Goal: Task Accomplishment & Management: Use online tool/utility

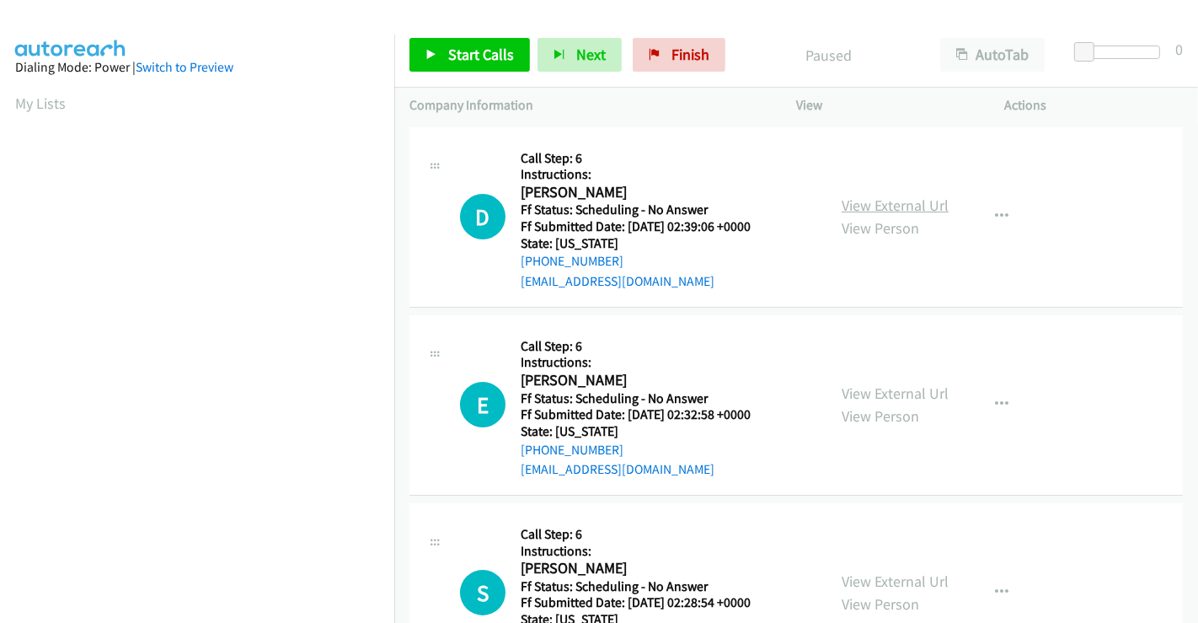
click at [916, 200] on link "View External Url" at bounding box center [895, 204] width 107 height 19
click at [872, 393] on link "View External Url" at bounding box center [895, 392] width 107 height 19
click at [879, 584] on link "View External Url" at bounding box center [895, 580] width 107 height 19
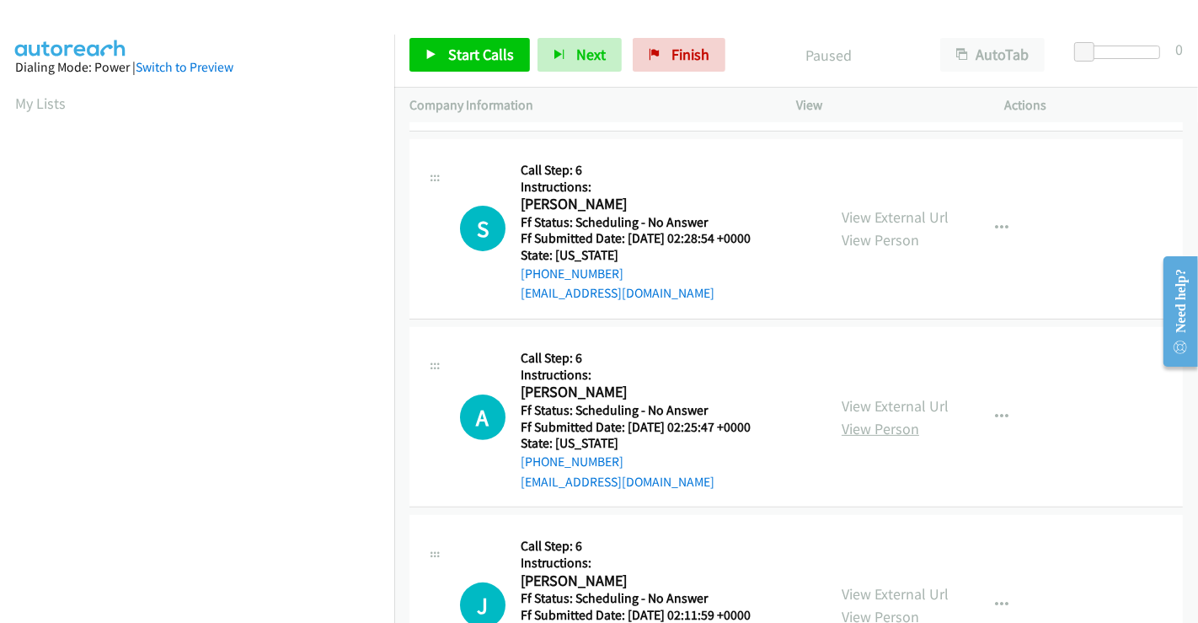
scroll to position [374, 0]
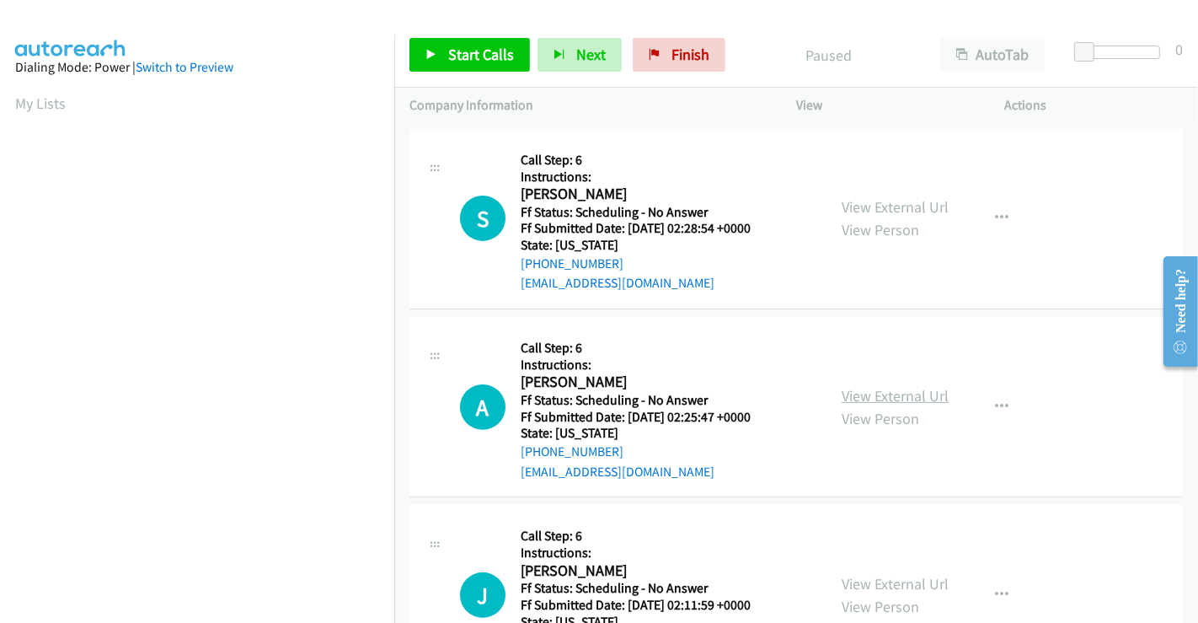
click at [889, 392] on link "View External Url" at bounding box center [895, 395] width 107 height 19
click at [888, 574] on link "View External Url" at bounding box center [895, 583] width 107 height 19
click at [473, 61] on span "Start Calls" at bounding box center [481, 54] width 66 height 19
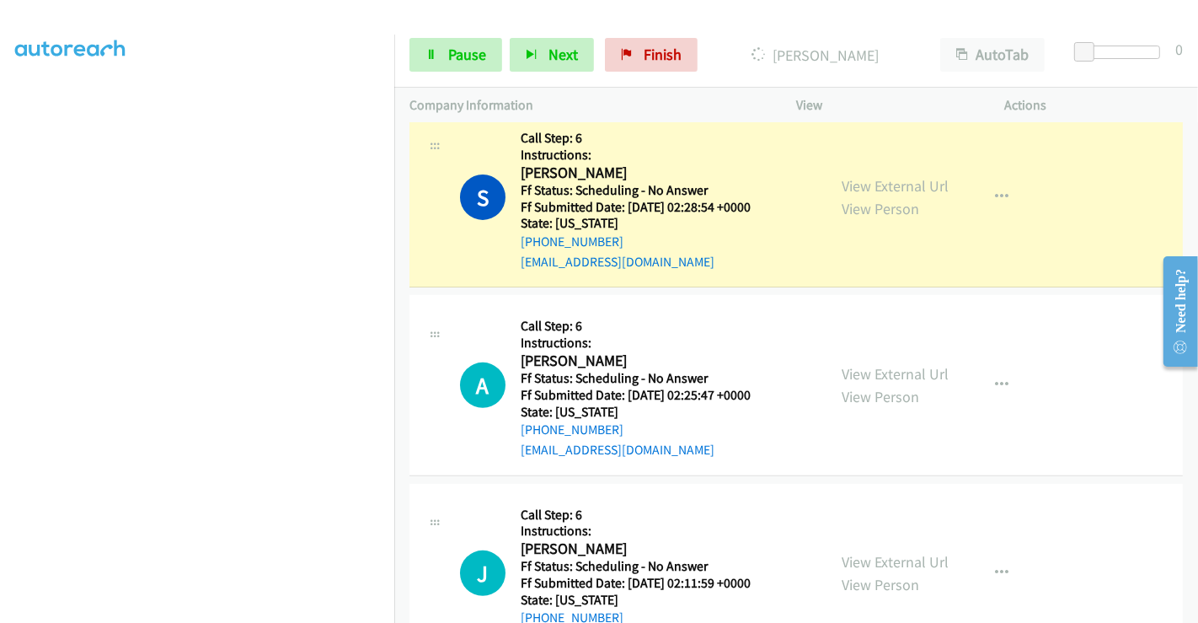
scroll to position [0, 0]
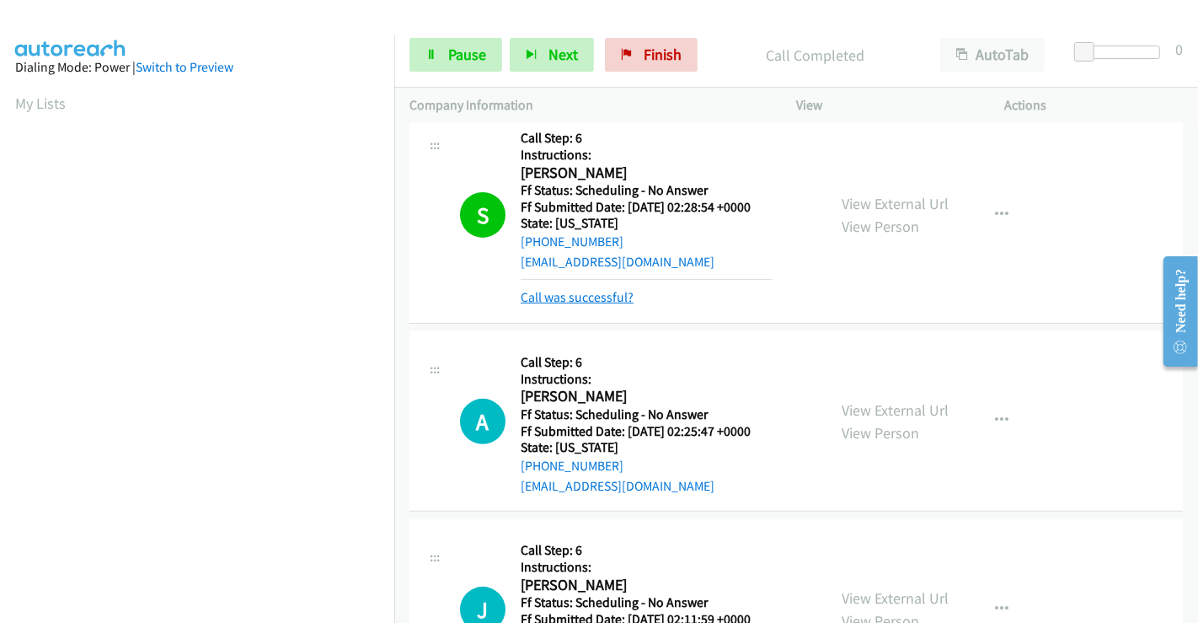
click at [591, 298] on link "Call was successful?" at bounding box center [577, 297] width 113 height 16
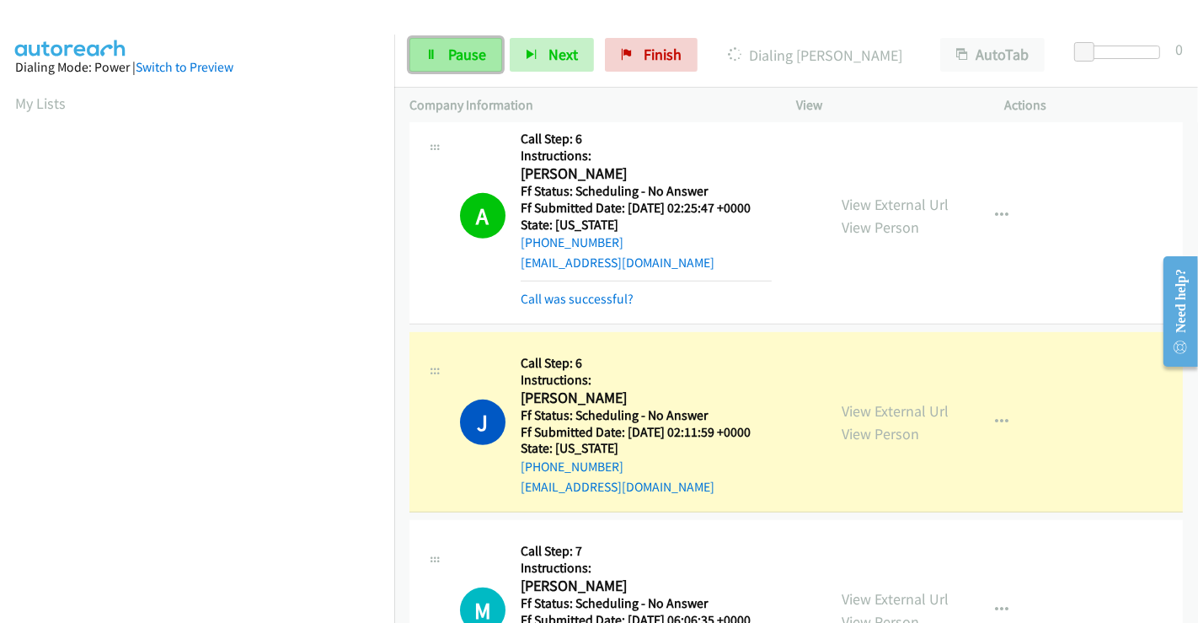
click at [467, 52] on span "Pause" at bounding box center [467, 54] width 38 height 19
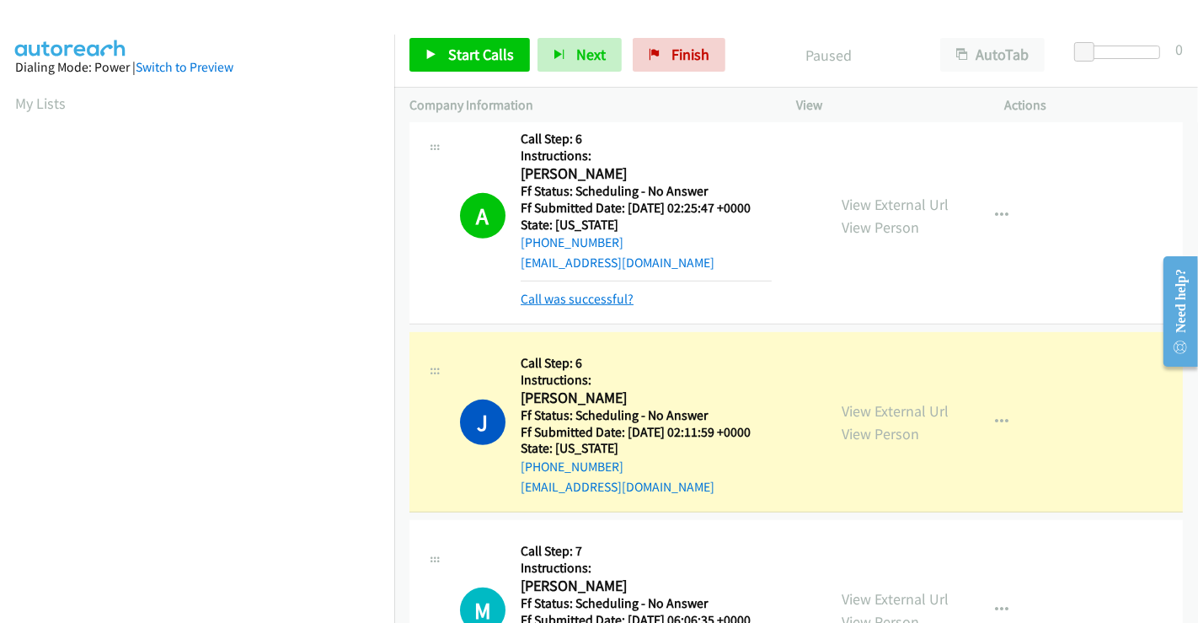
click at [623, 301] on link "Call was successful?" at bounding box center [577, 299] width 113 height 16
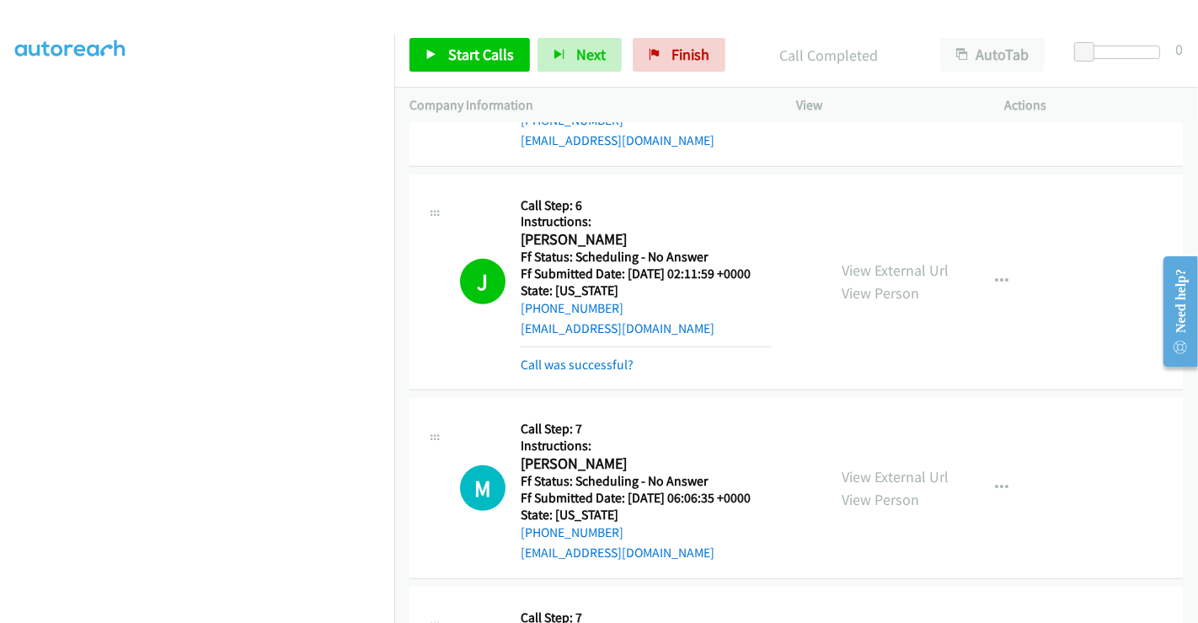
scroll to position [936, 0]
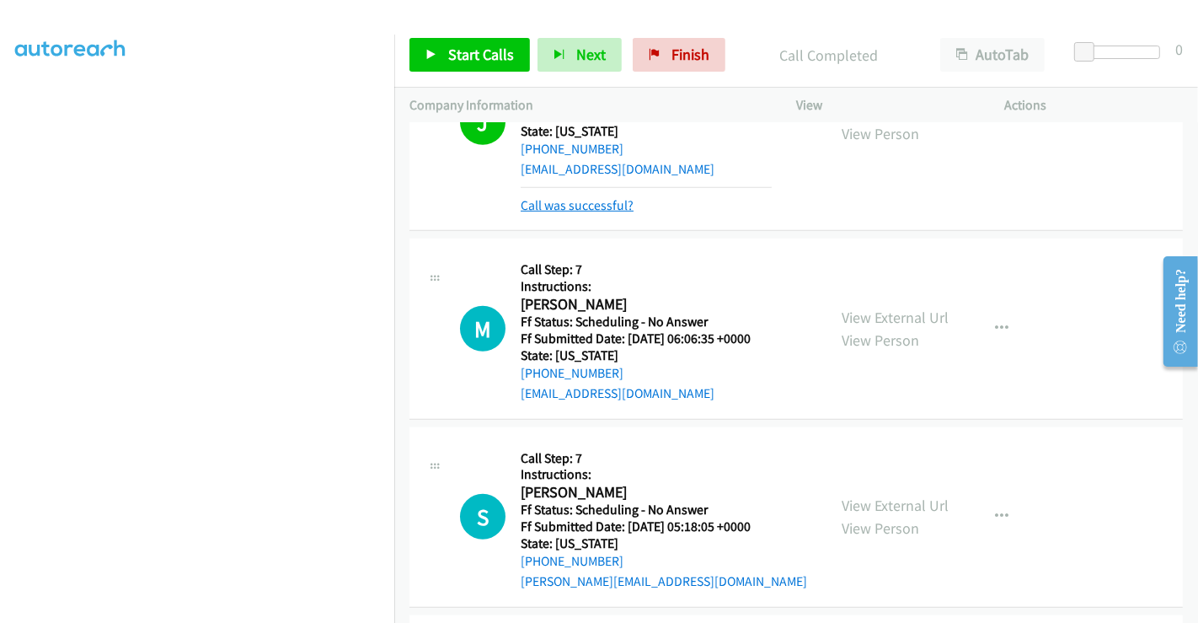
click at [581, 199] on link "Call was successful?" at bounding box center [577, 205] width 113 height 16
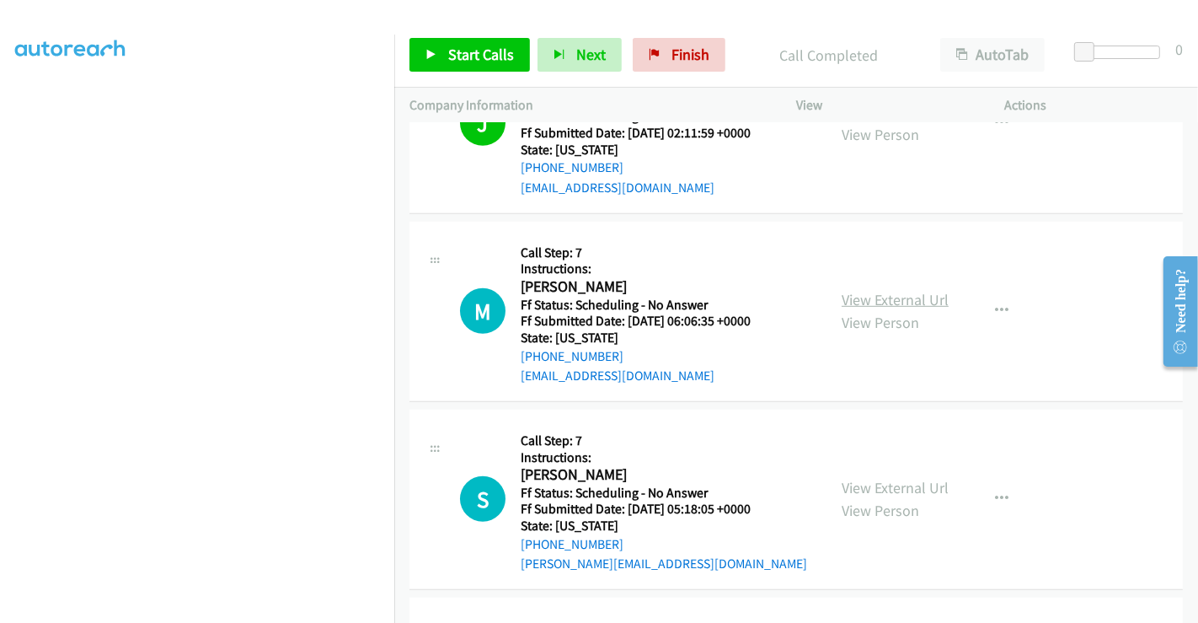
click at [882, 299] on link "View External Url" at bounding box center [895, 299] width 107 height 19
click at [880, 487] on link "View External Url" at bounding box center [895, 487] width 107 height 19
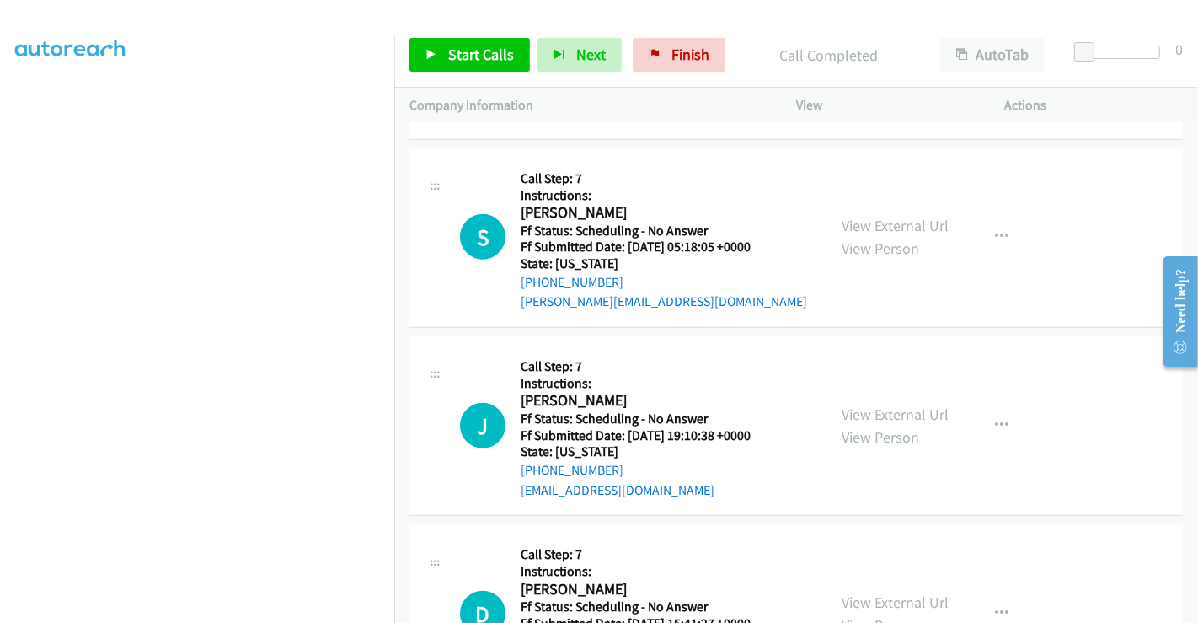
scroll to position [1292, 0]
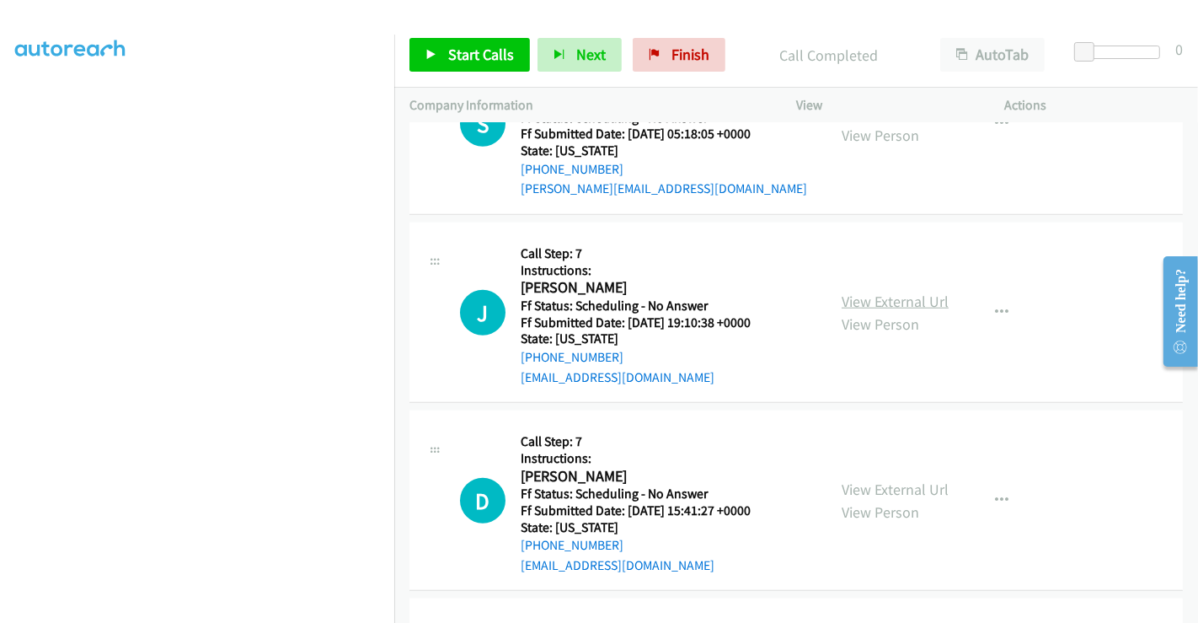
click at [878, 298] on link "View External Url" at bounding box center [895, 300] width 107 height 19
click at [659, 52] on link "Finish" at bounding box center [679, 55] width 93 height 34
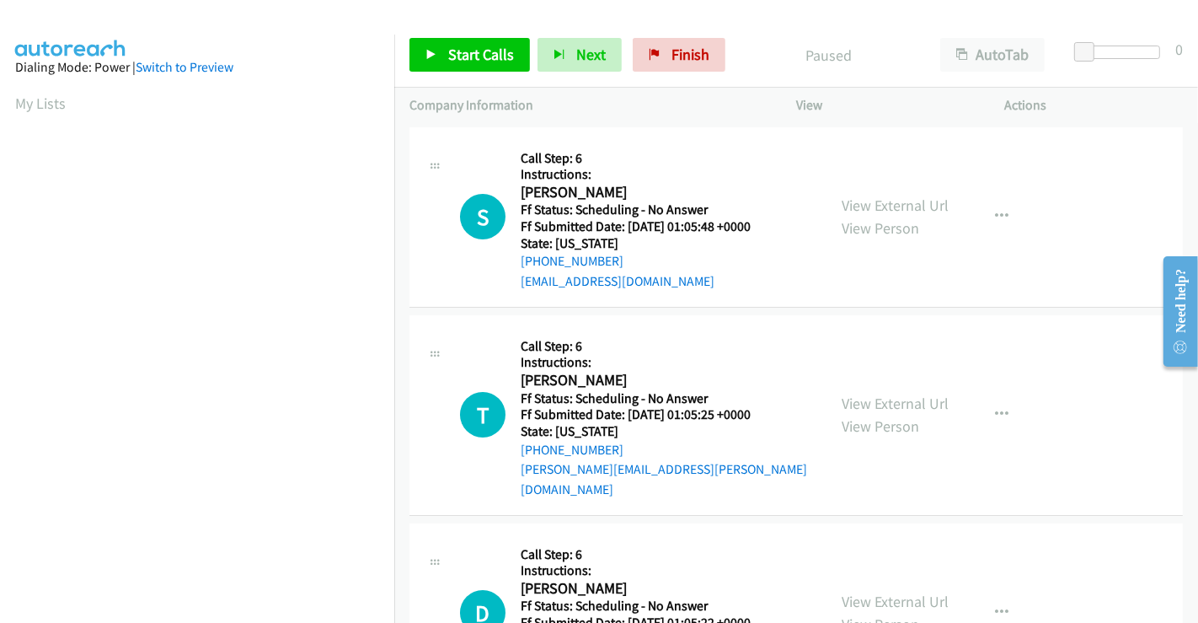
scroll to position [324, 0]
drag, startPoint x: 653, startPoint y: 59, endPoint x: 646, endPoint y: 104, distance: 45.2
click at [653, 59] on icon at bounding box center [655, 56] width 12 height 12
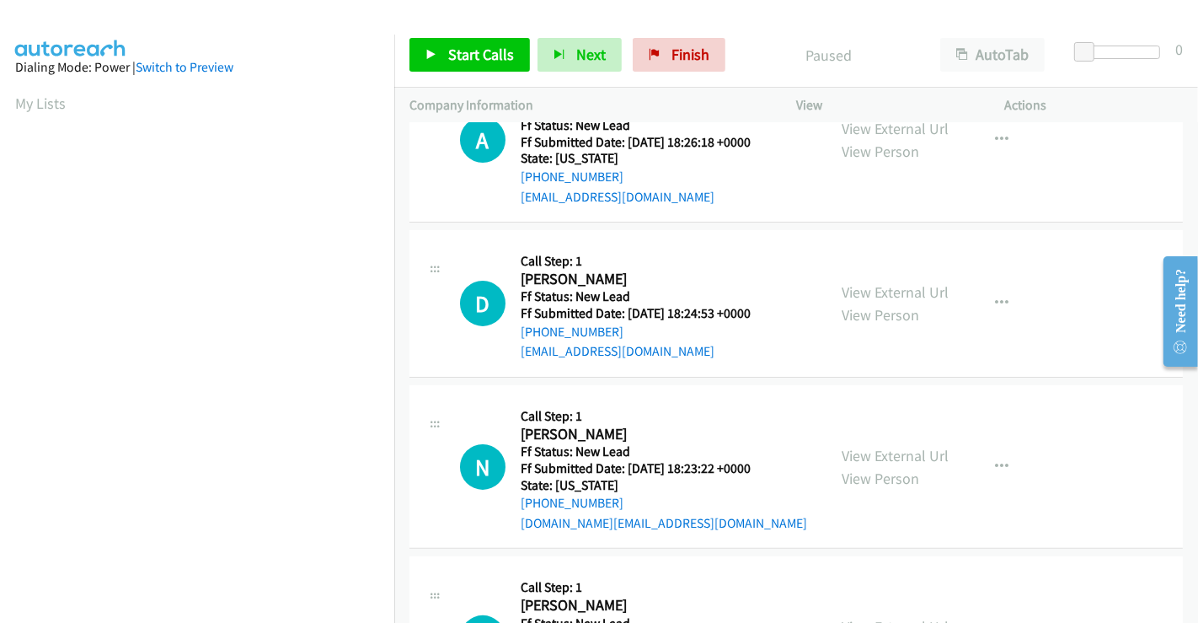
scroll to position [361, 0]
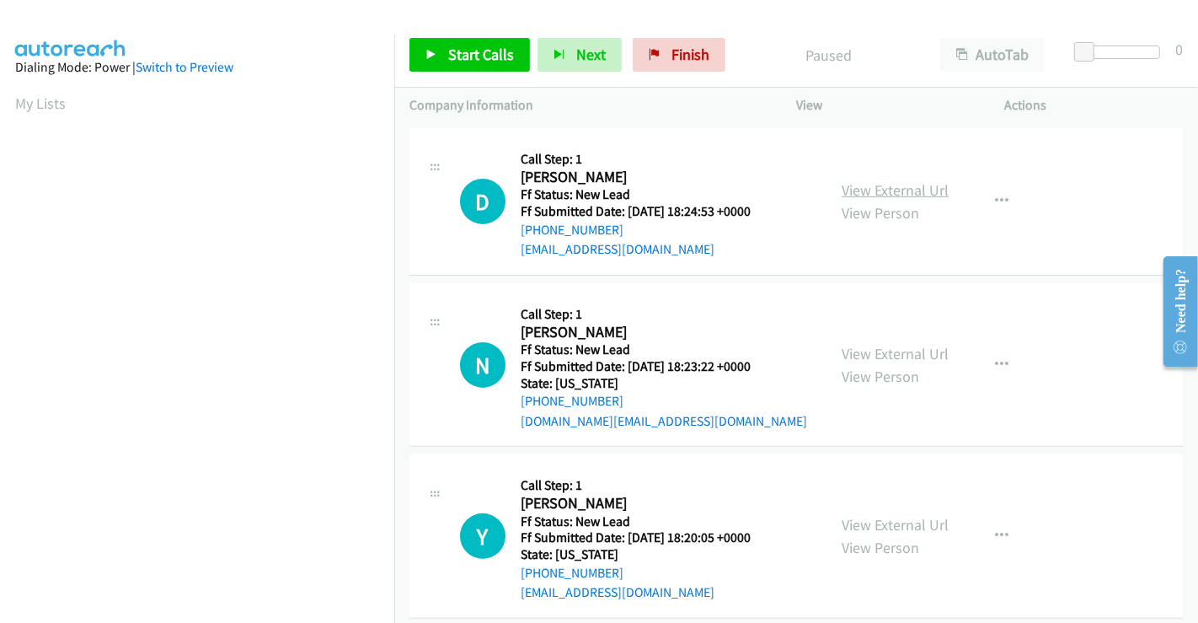
click at [879, 180] on link "View External Url" at bounding box center [895, 189] width 107 height 19
click at [897, 344] on link "View External Url" at bounding box center [895, 353] width 107 height 19
click at [875, 515] on link "View External Url" at bounding box center [895, 524] width 107 height 19
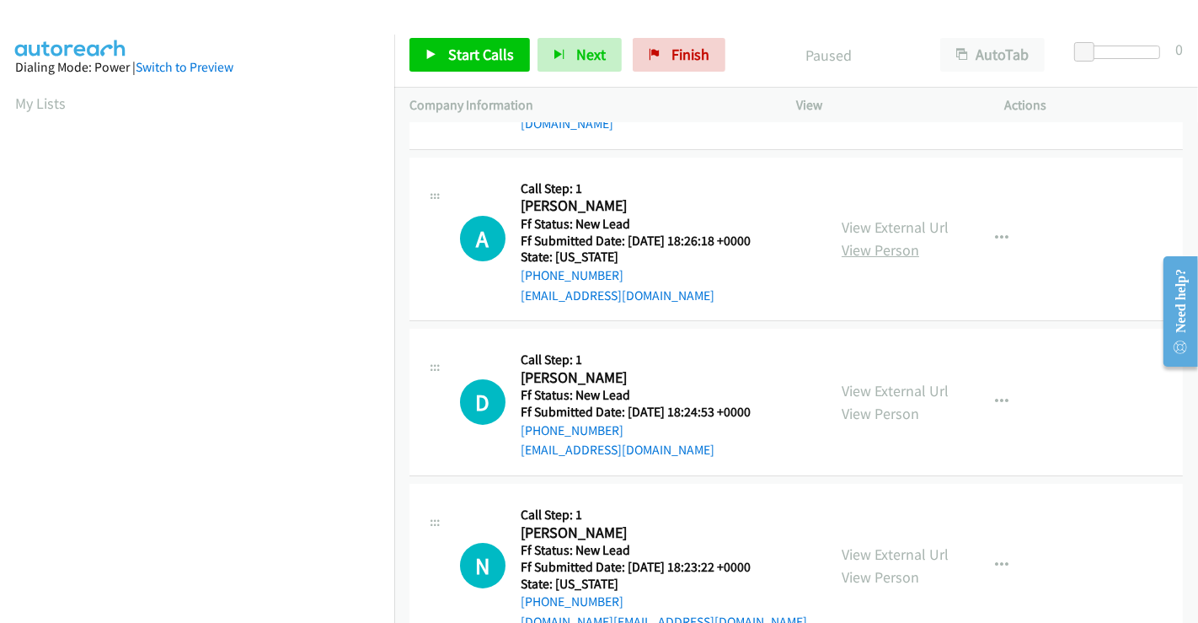
scroll to position [0, 0]
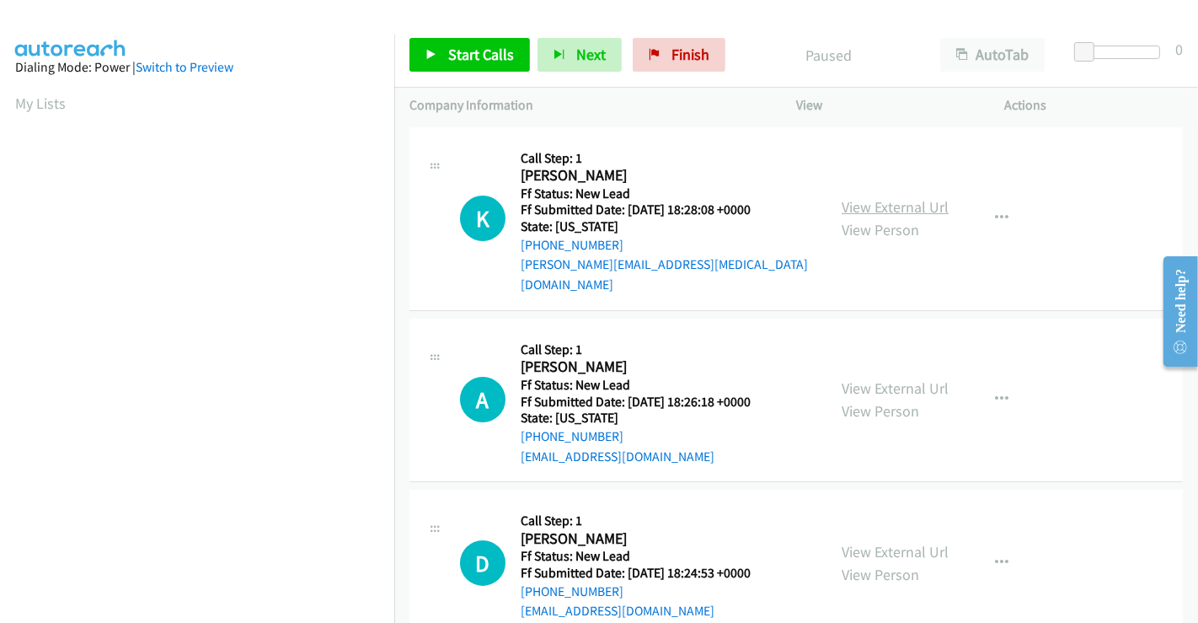
click at [874, 198] on link "View External Url" at bounding box center [895, 206] width 107 height 19
click at [886, 378] on link "View External Url" at bounding box center [895, 387] width 107 height 19
click at [442, 46] on link "Start Calls" at bounding box center [469, 55] width 120 height 34
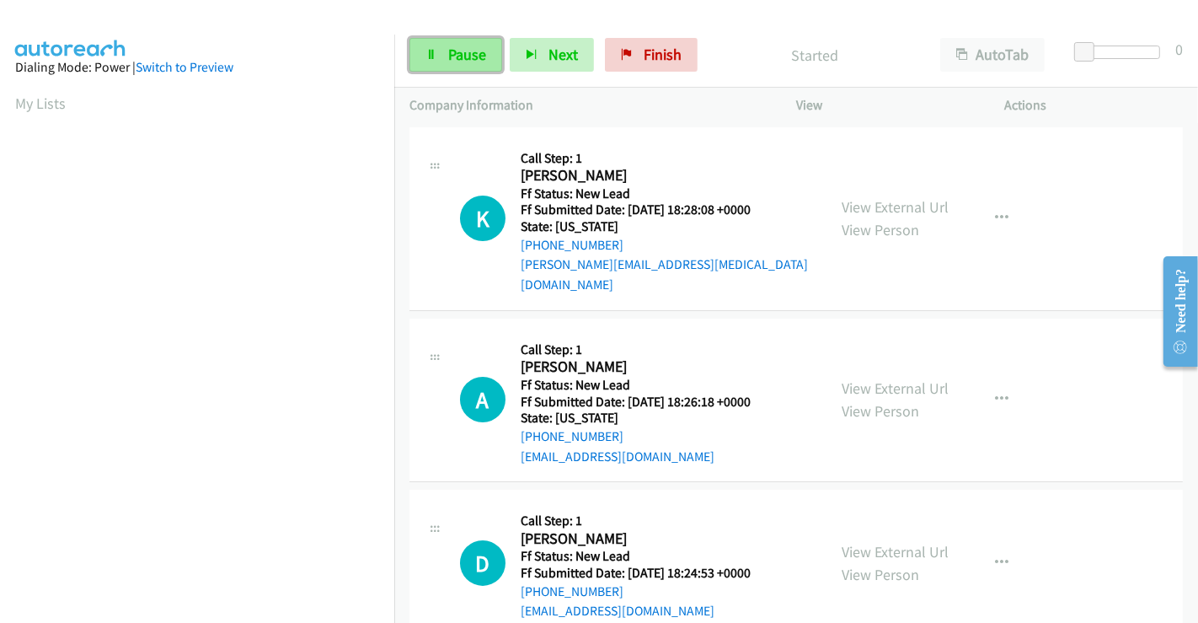
click at [457, 53] on span "Pause" at bounding box center [467, 54] width 38 height 19
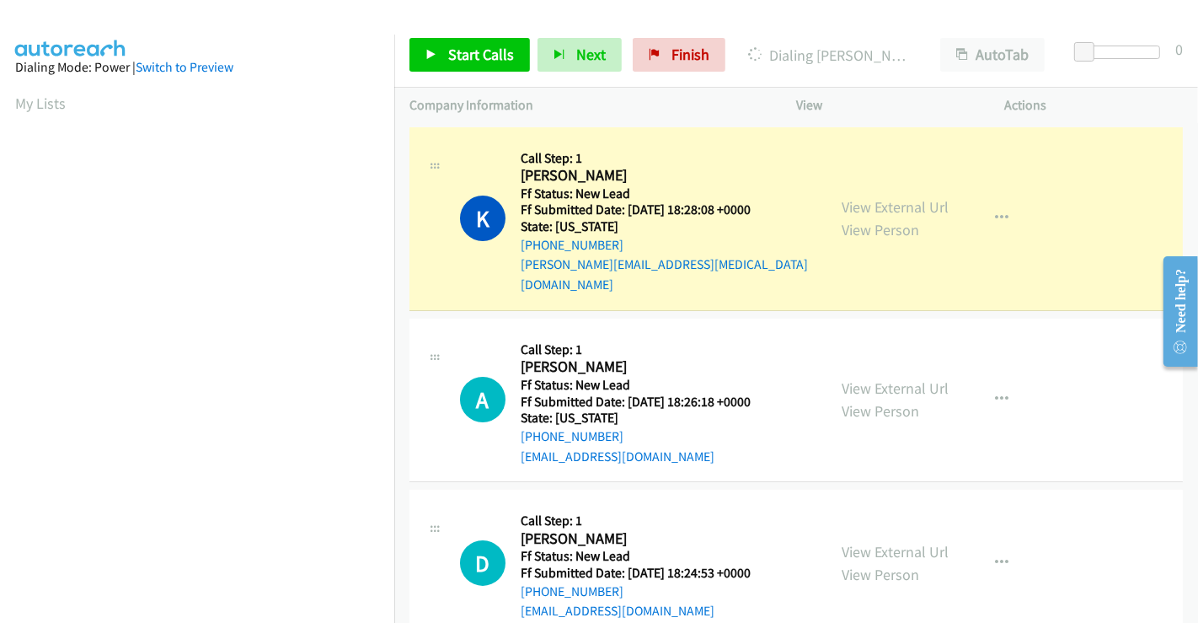
scroll to position [324, 0]
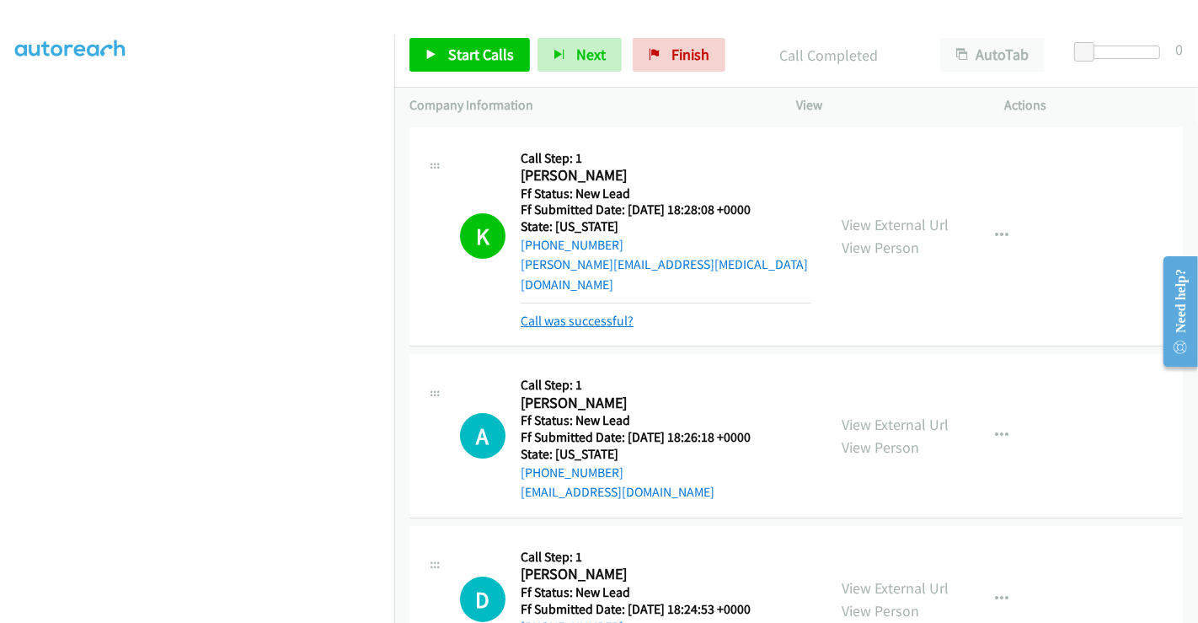
click at [586, 313] on link "Call was successful?" at bounding box center [577, 321] width 113 height 16
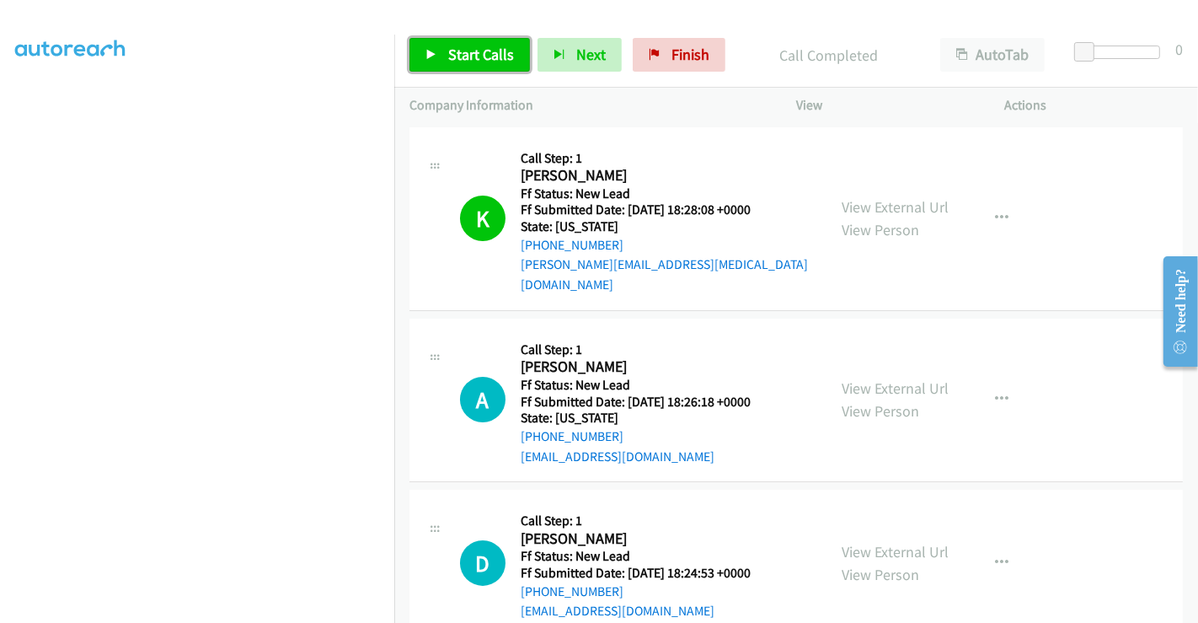
click at [429, 57] on icon at bounding box center [431, 56] width 12 height 12
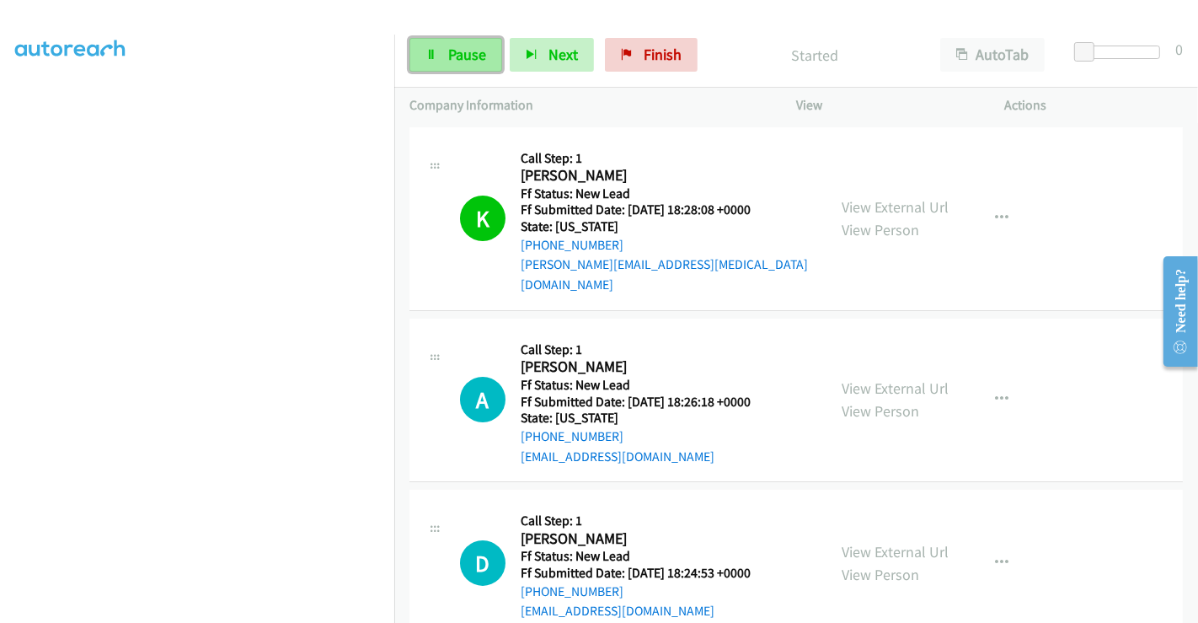
click at [459, 54] on span "Pause" at bounding box center [467, 54] width 38 height 19
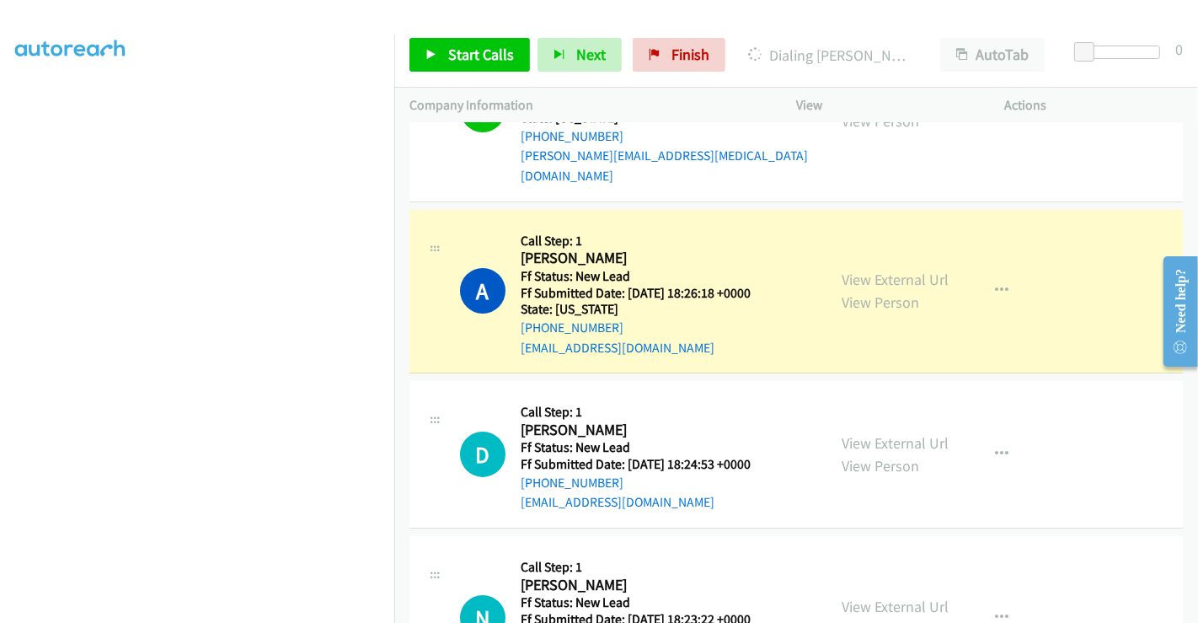
scroll to position [281, 0]
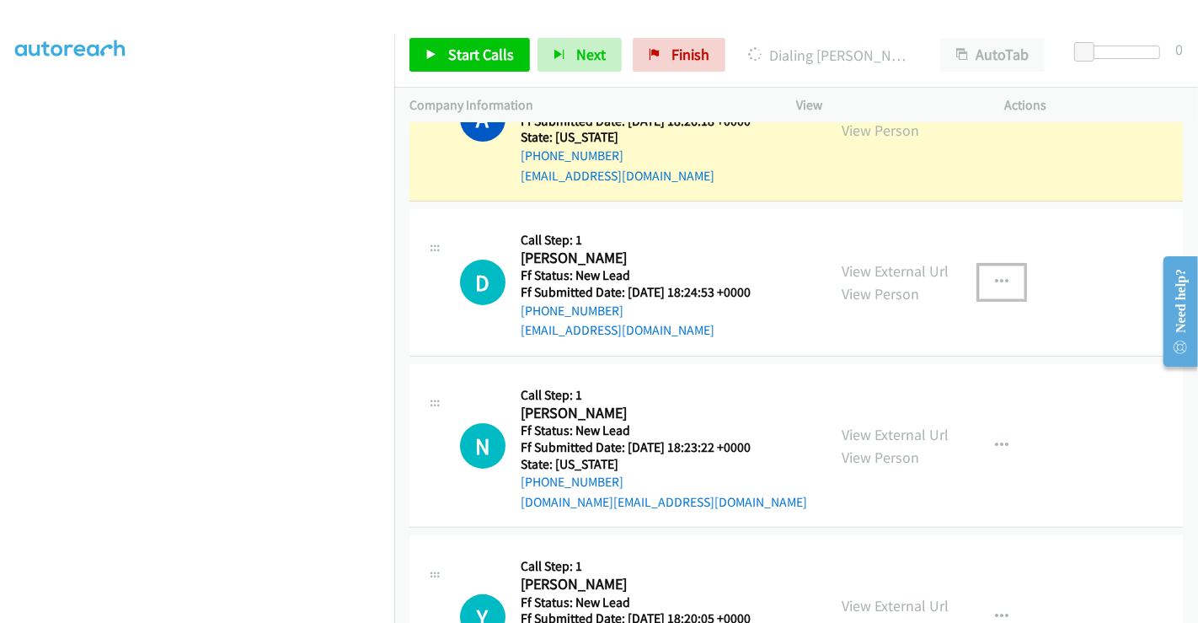
click at [995, 275] on icon "button" at bounding box center [1001, 281] width 13 height 13
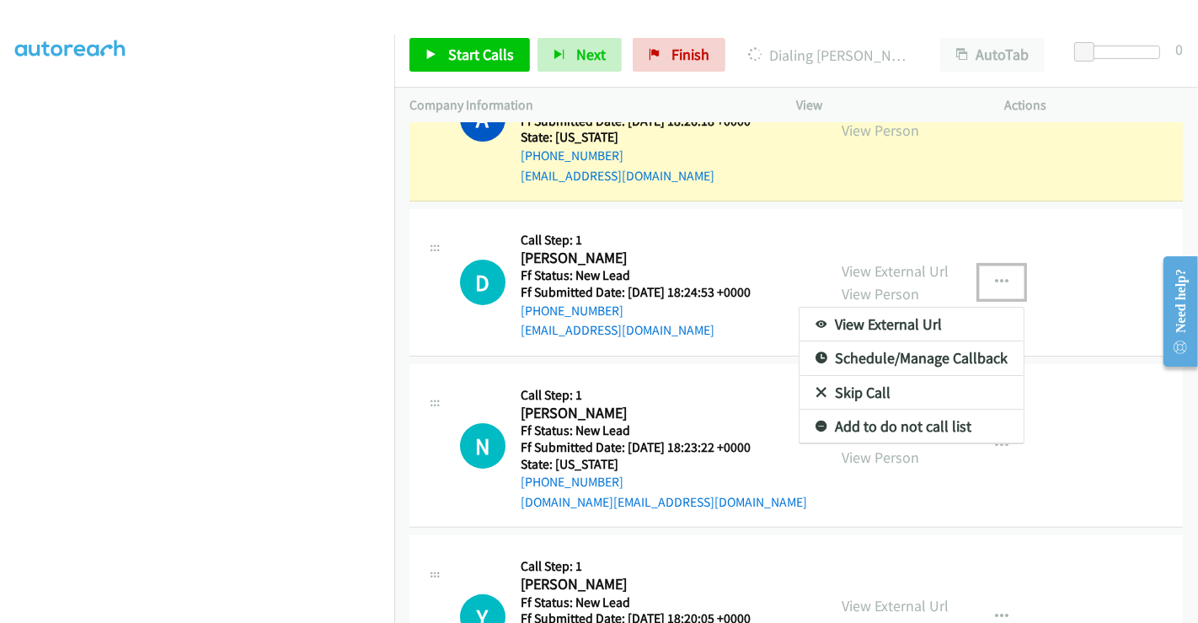
click at [1099, 249] on div at bounding box center [599, 311] width 1198 height 623
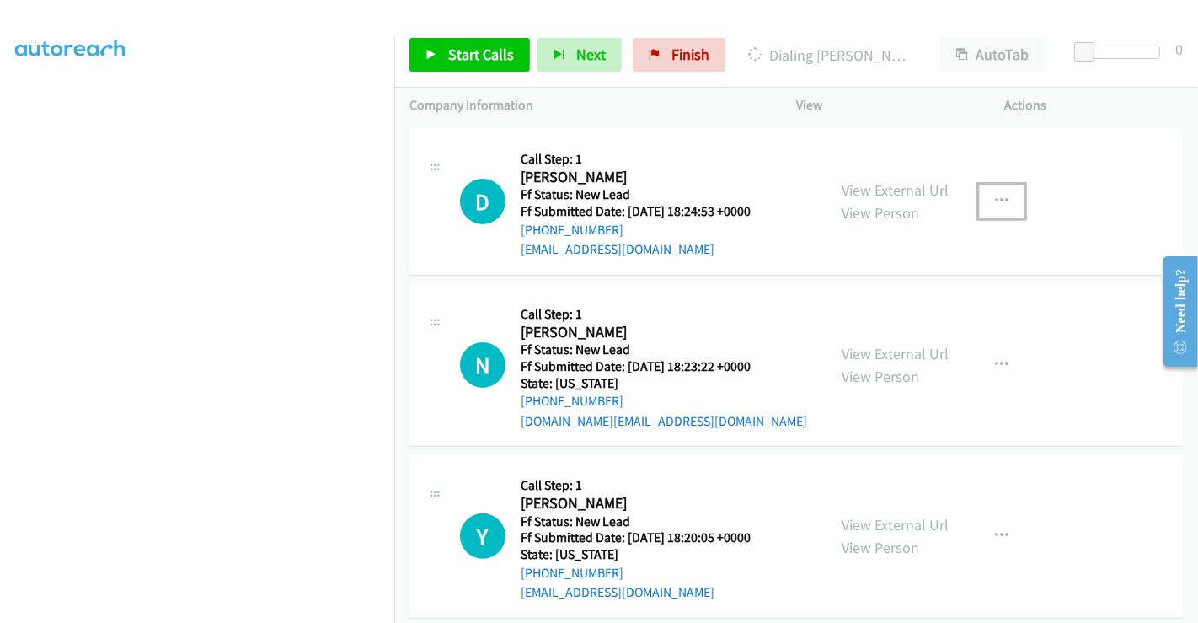
scroll to position [174, 0]
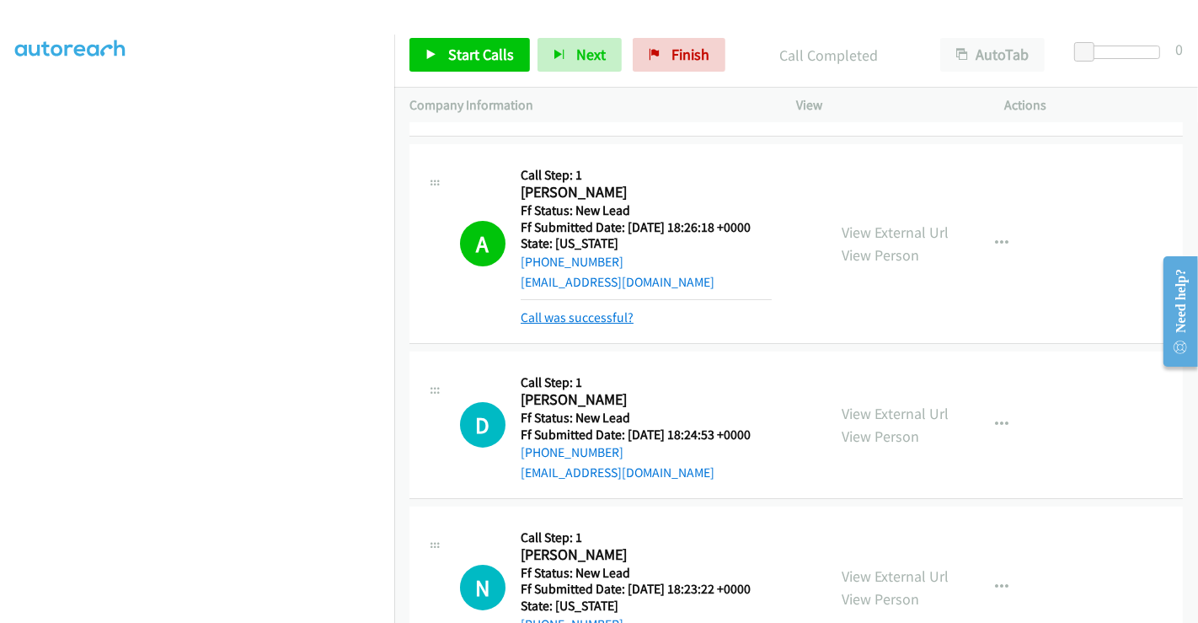
click at [585, 309] on link "Call was successful?" at bounding box center [577, 317] width 113 height 16
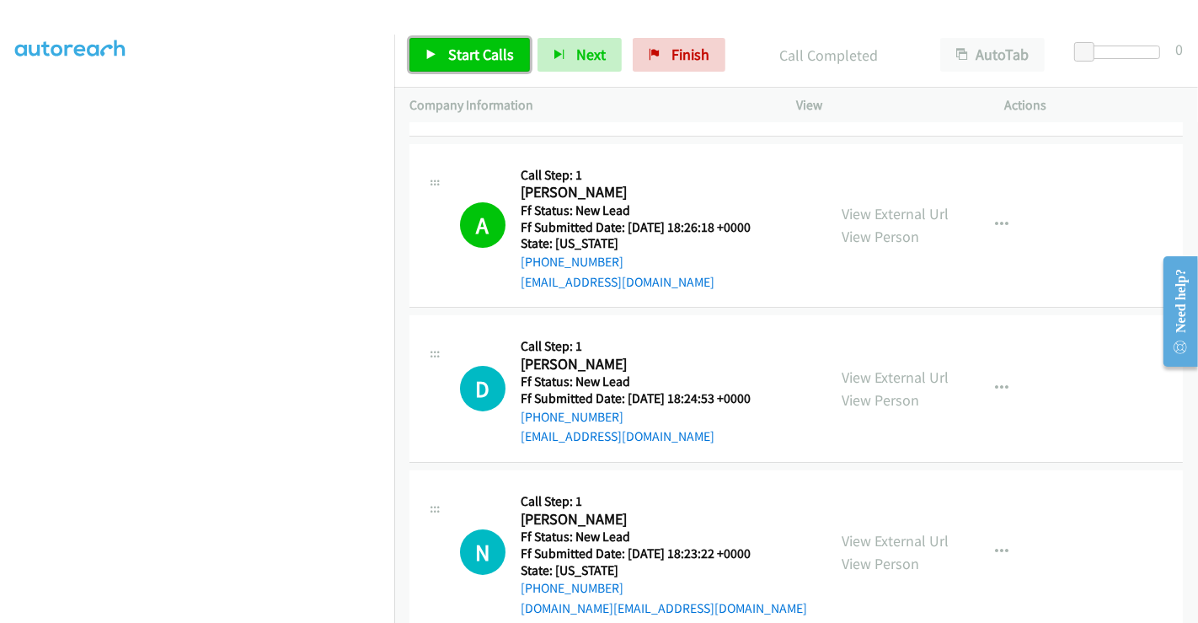
click at [455, 47] on span "Start Calls" at bounding box center [481, 54] width 66 height 19
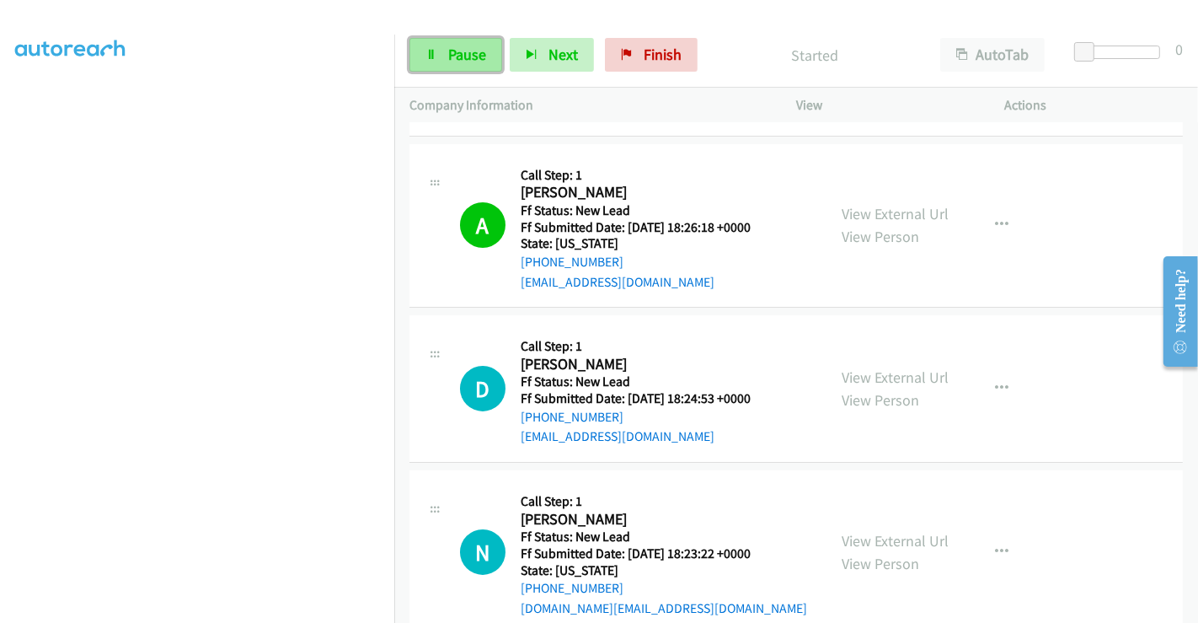
click at [451, 49] on span "Pause" at bounding box center [467, 54] width 38 height 19
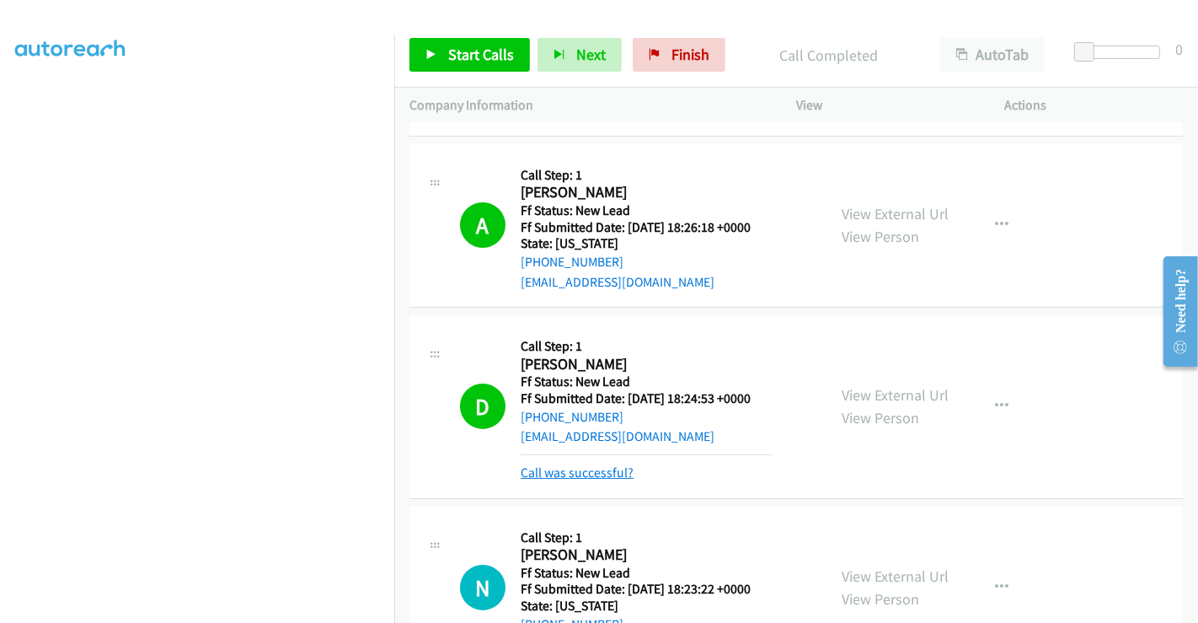
click at [600, 464] on link "Call was successful?" at bounding box center [577, 472] width 113 height 16
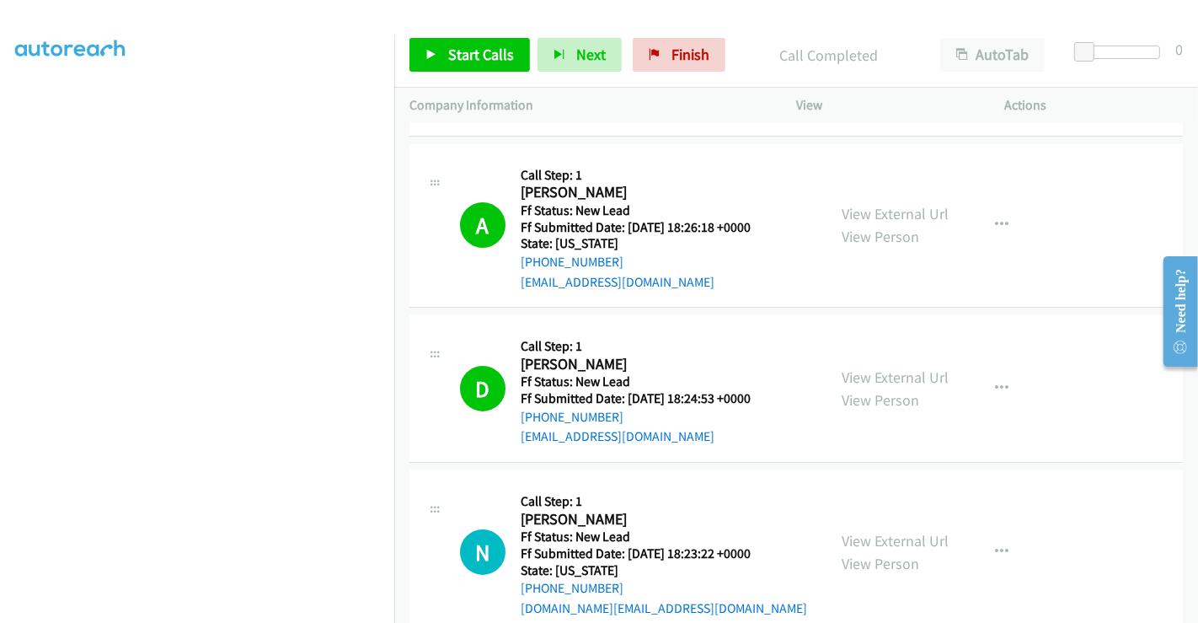
scroll to position [361, 0]
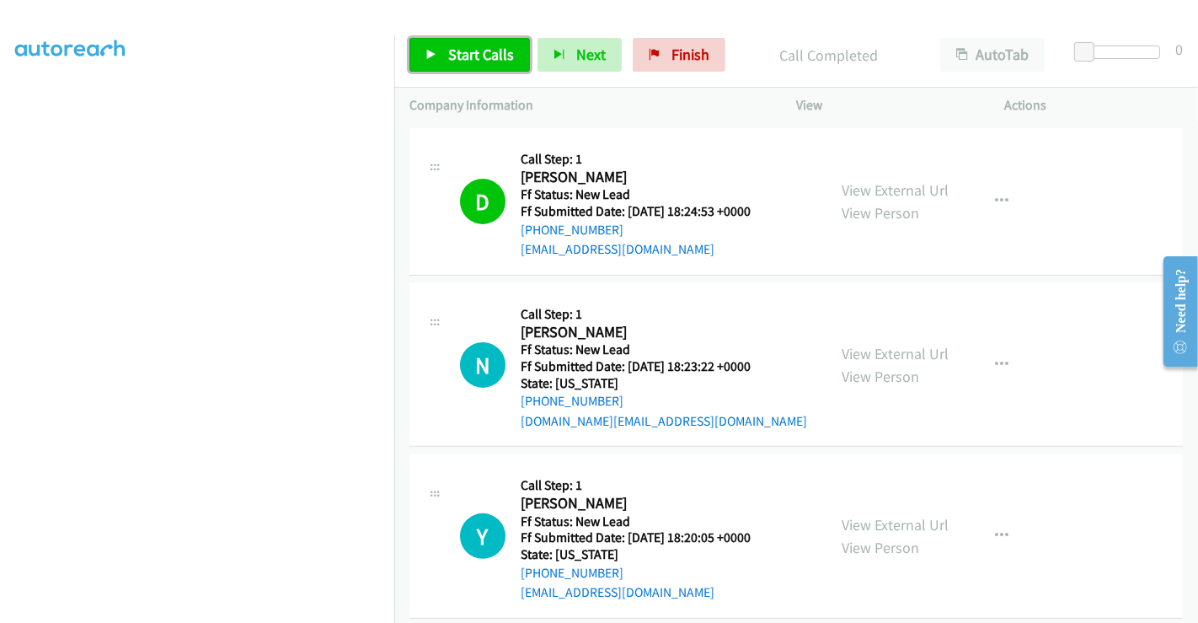
click at [491, 56] on span "Start Calls" at bounding box center [481, 54] width 66 height 19
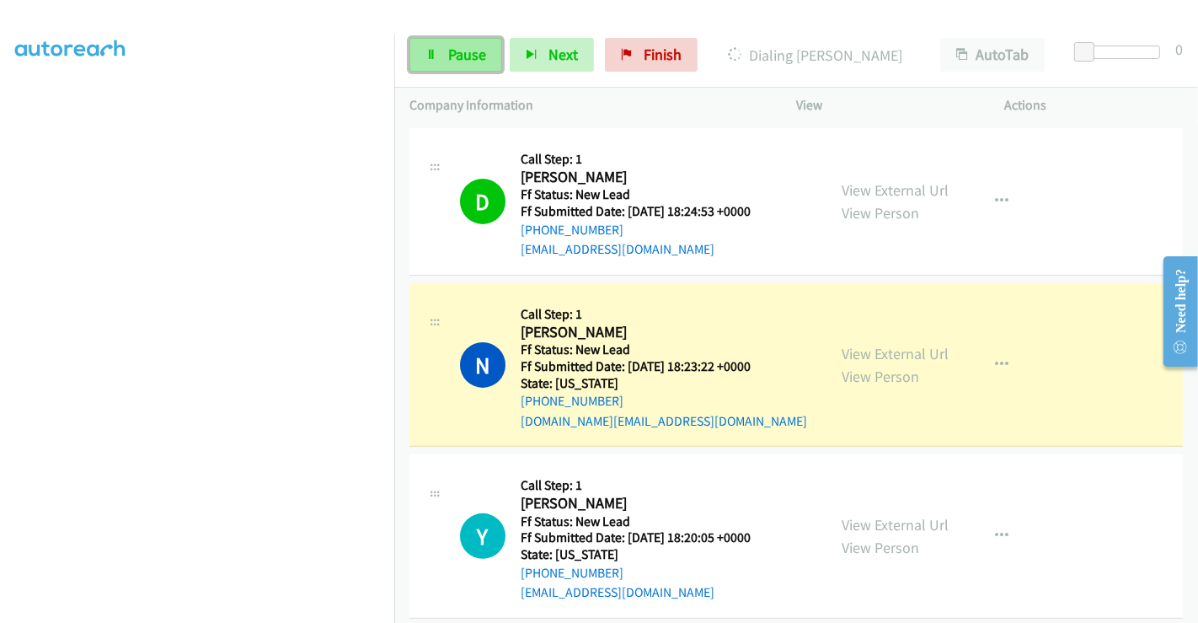
click at [441, 56] on link "Pause" at bounding box center [455, 55] width 93 height 34
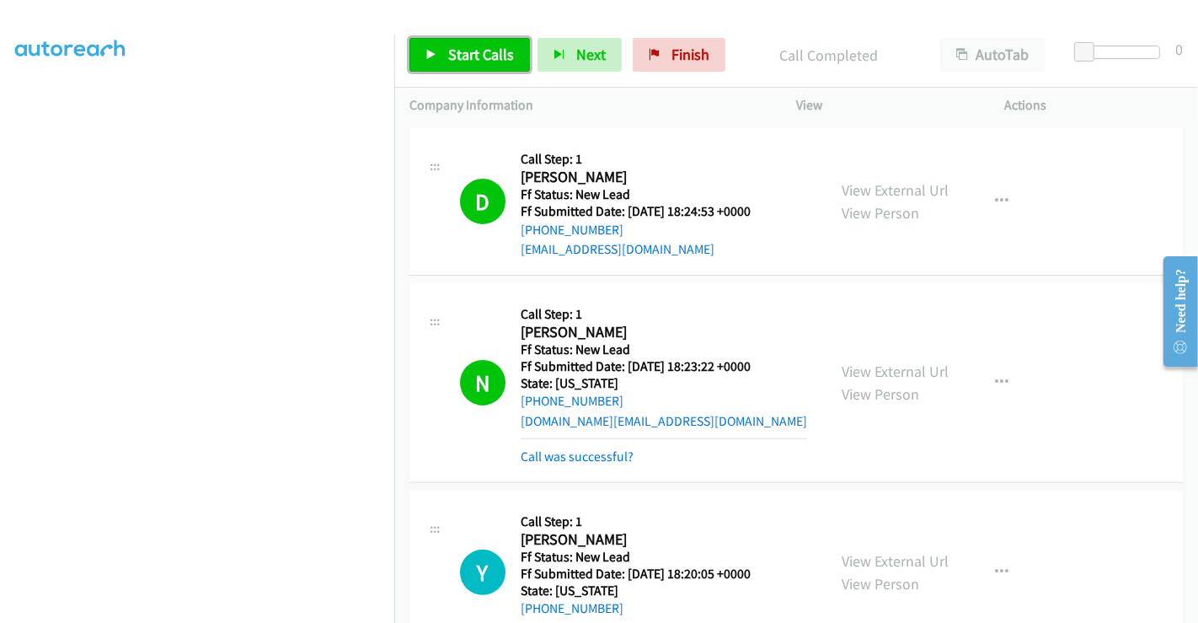
click at [472, 60] on span "Start Calls" at bounding box center [481, 54] width 66 height 19
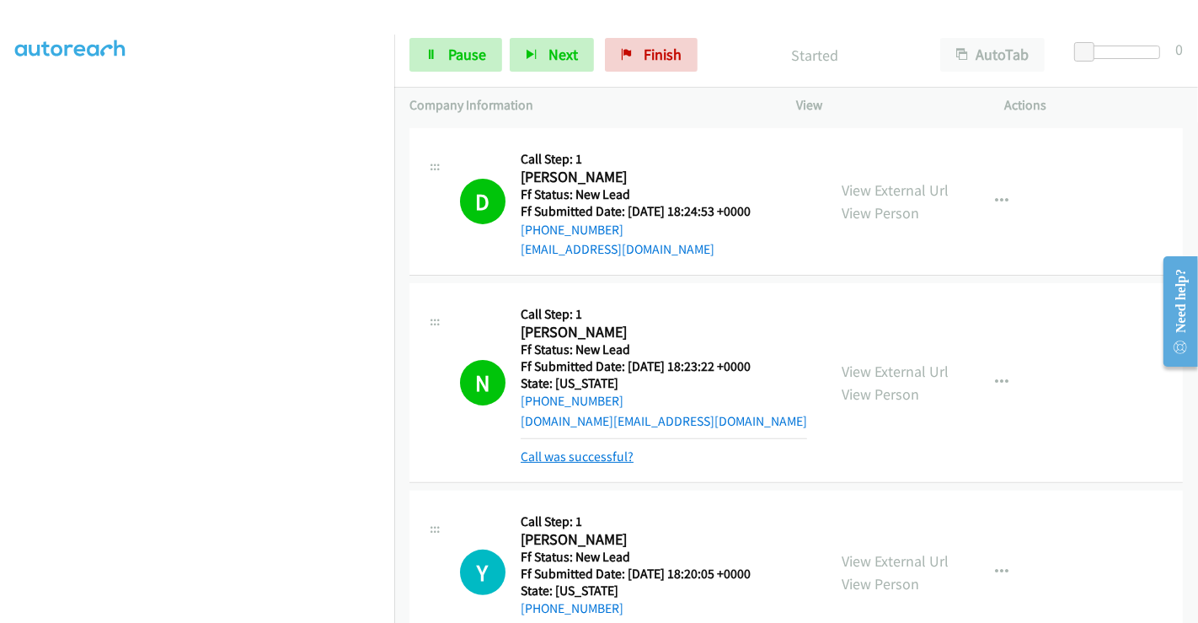
click at [583, 448] on link "Call was successful?" at bounding box center [577, 456] width 113 height 16
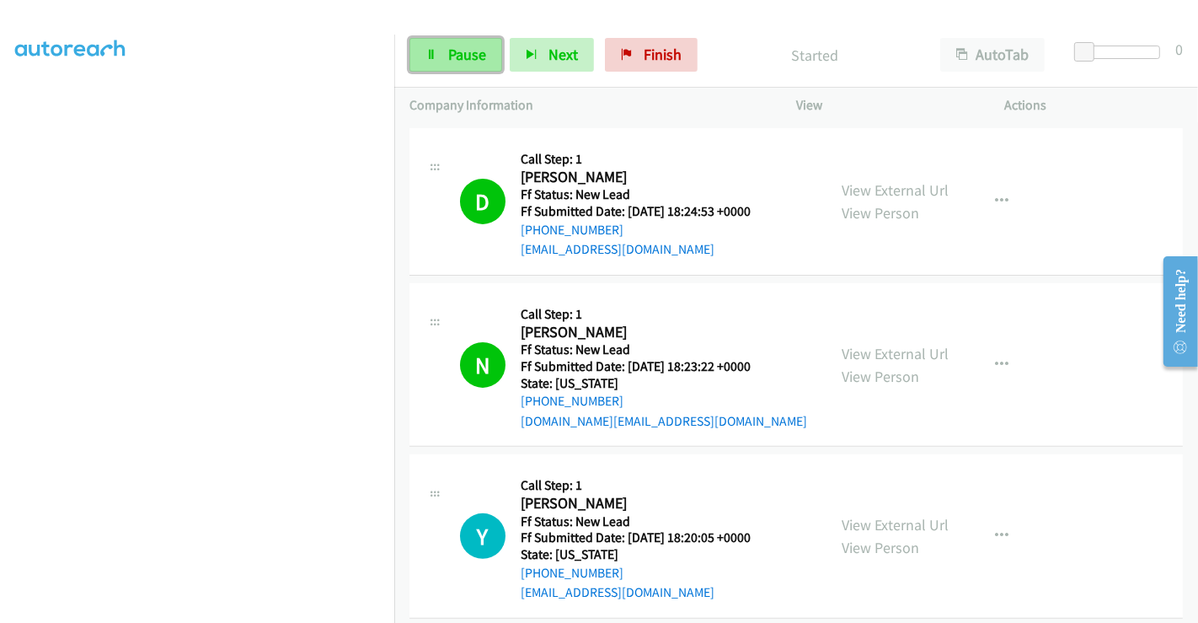
click at [464, 53] on span "Pause" at bounding box center [467, 54] width 38 height 19
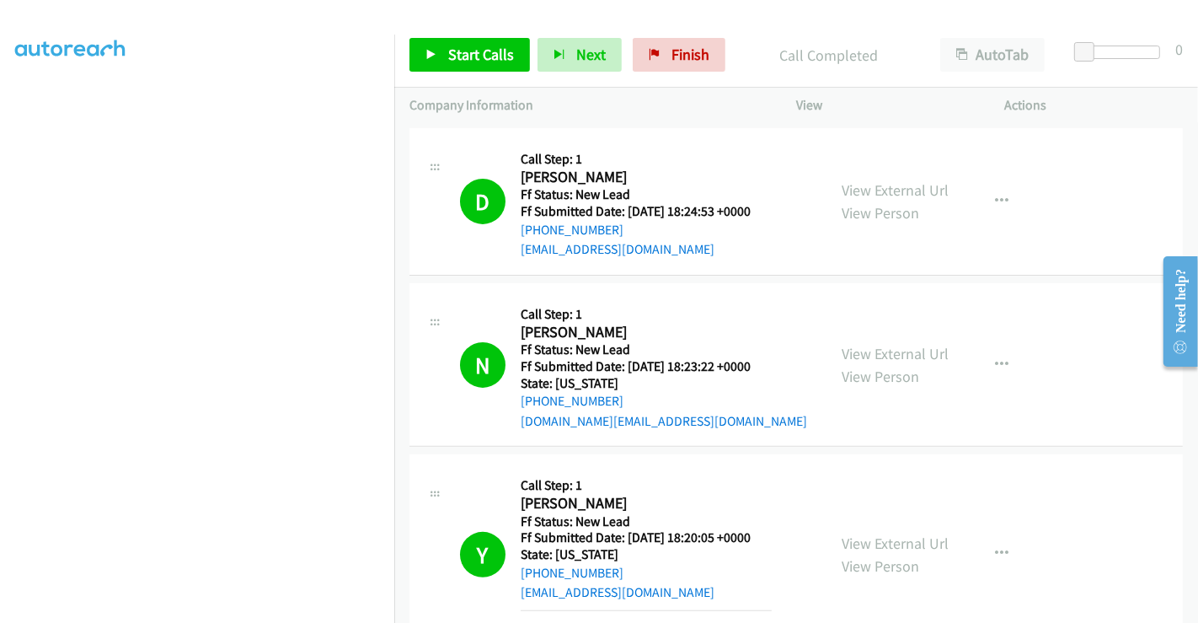
scroll to position [736, 0]
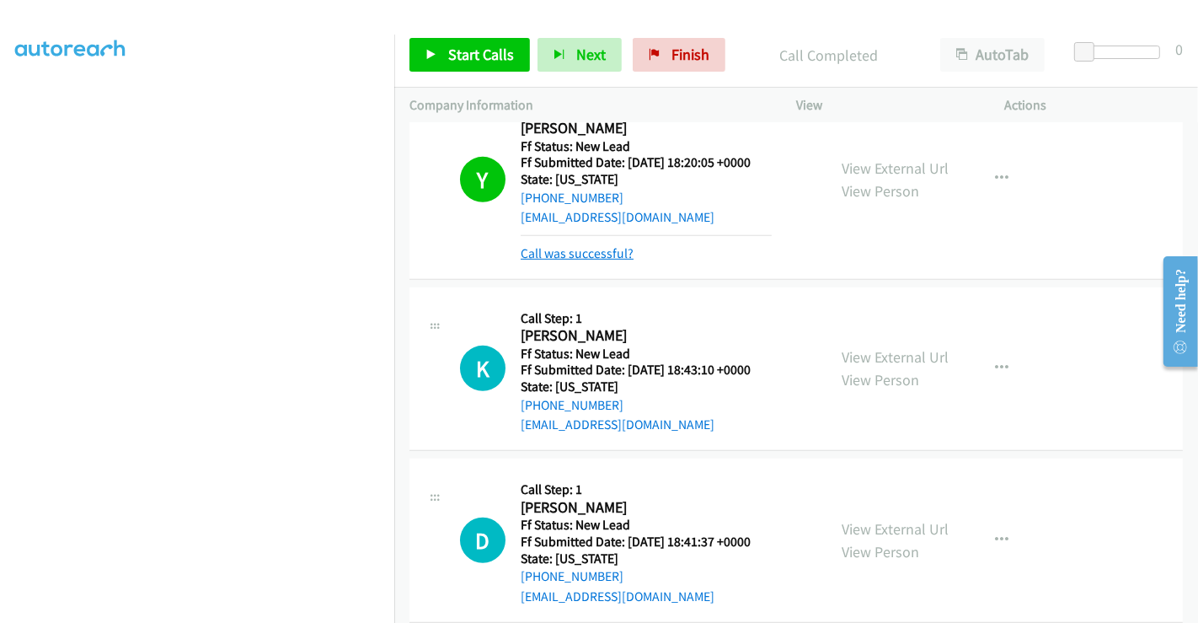
click at [577, 245] on link "Call was successful?" at bounding box center [577, 253] width 113 height 16
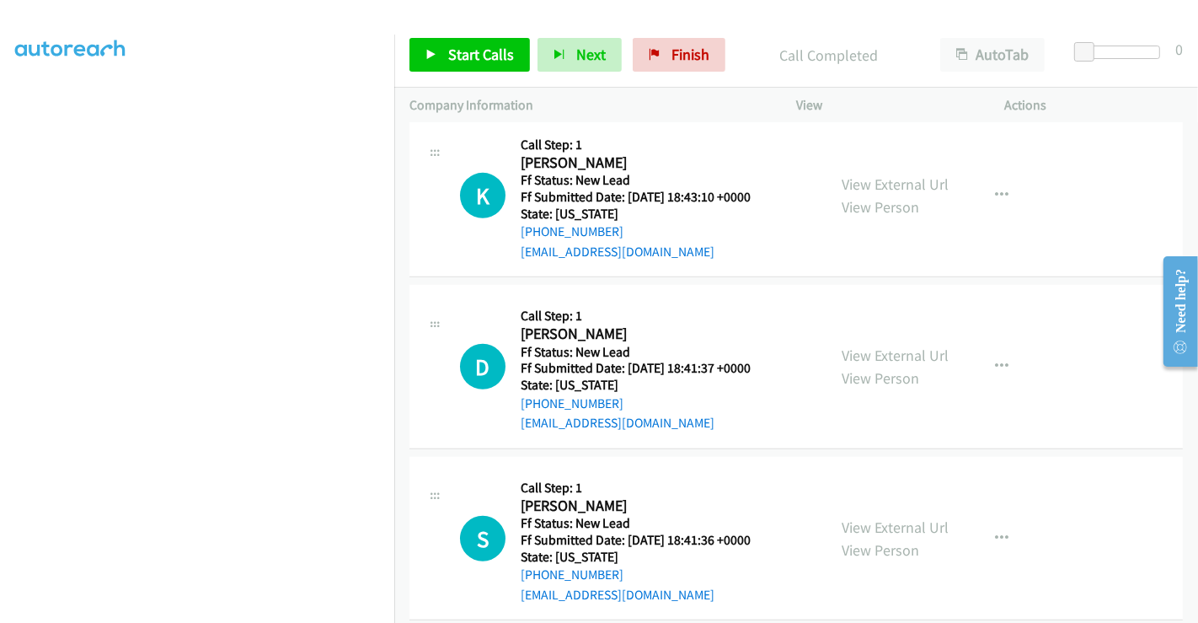
scroll to position [875, 0]
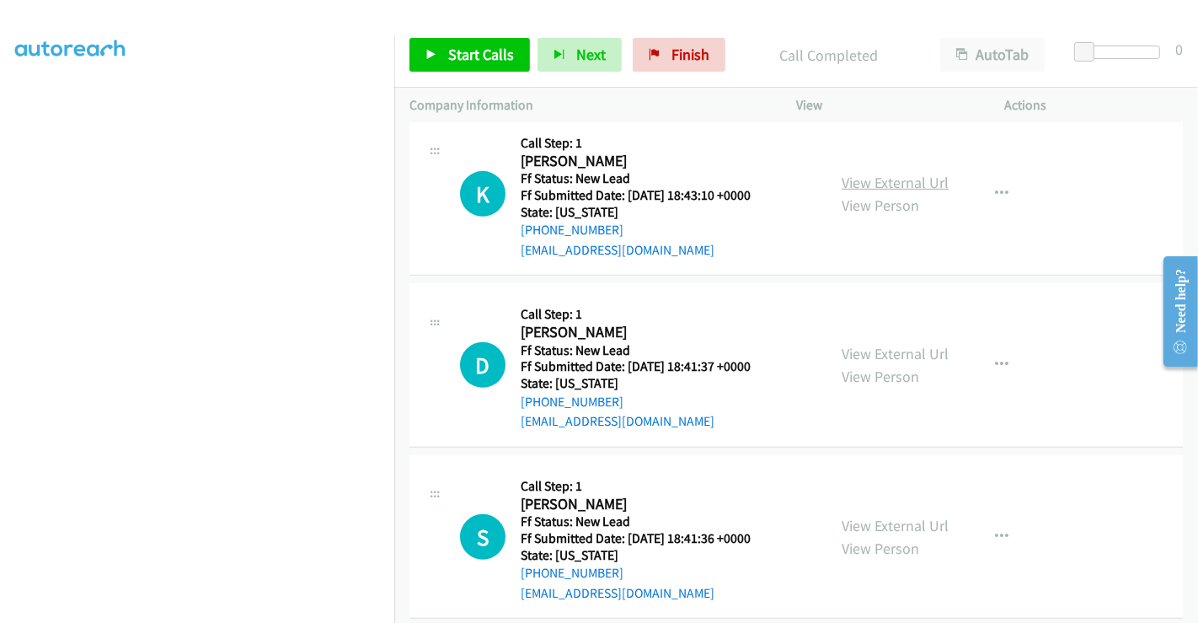
click at [867, 173] on link "View External Url" at bounding box center [895, 182] width 107 height 19
click at [888, 344] on link "View External Url" at bounding box center [895, 353] width 107 height 19
click at [867, 516] on link "View External Url" at bounding box center [895, 525] width 107 height 19
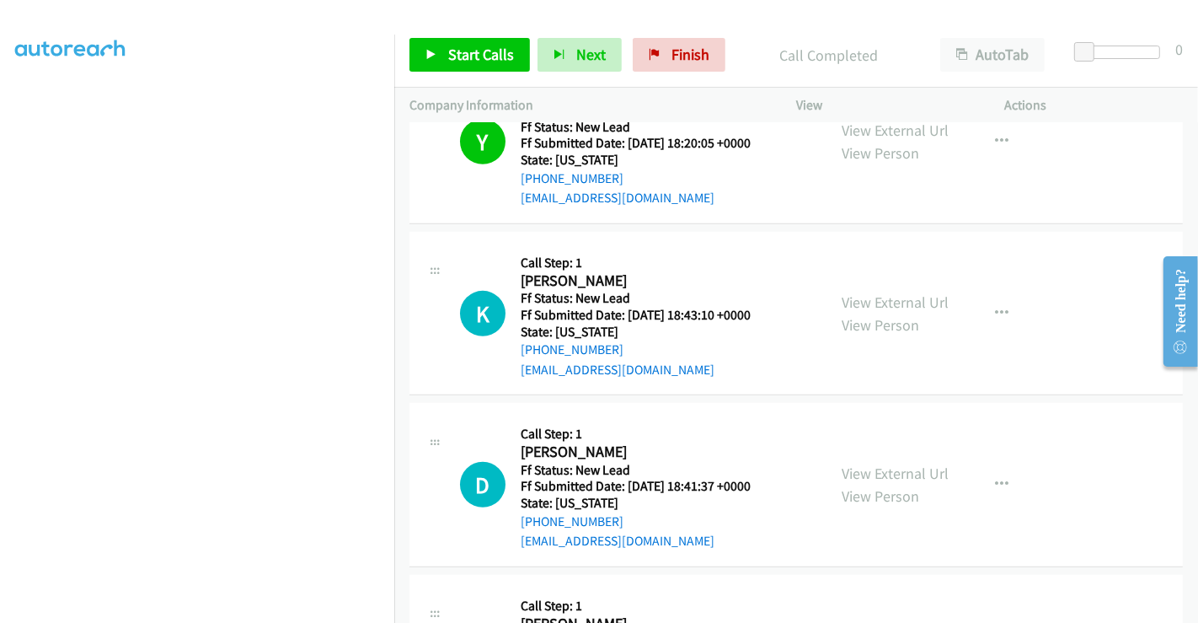
scroll to position [688, 0]
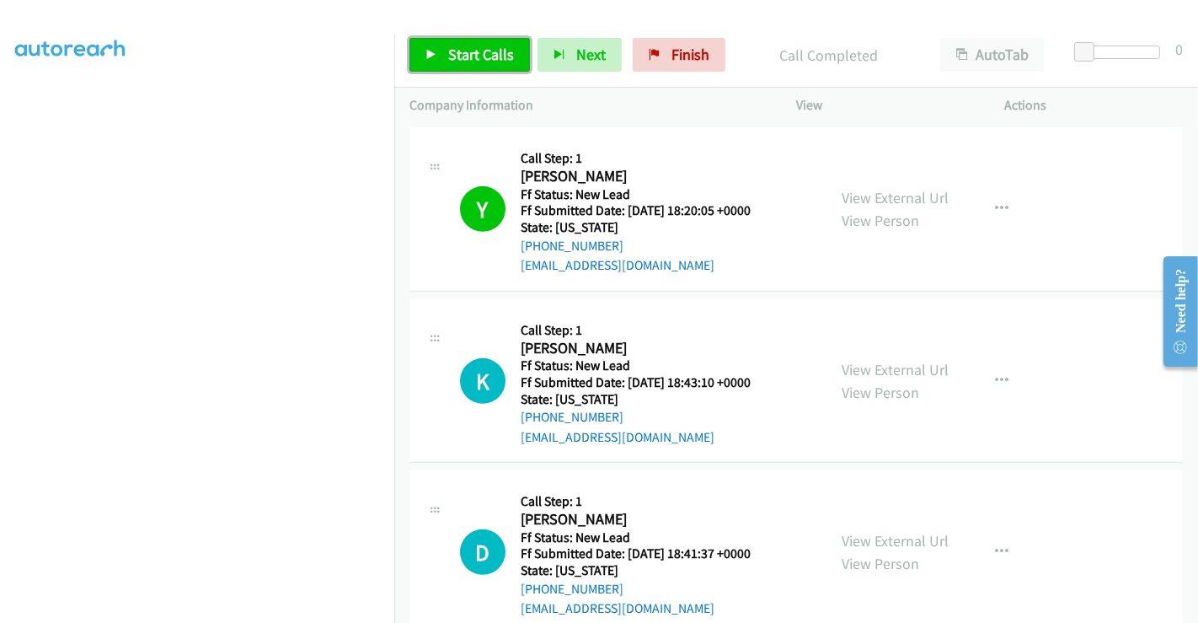
click at [489, 59] on span "Start Calls" at bounding box center [481, 54] width 66 height 19
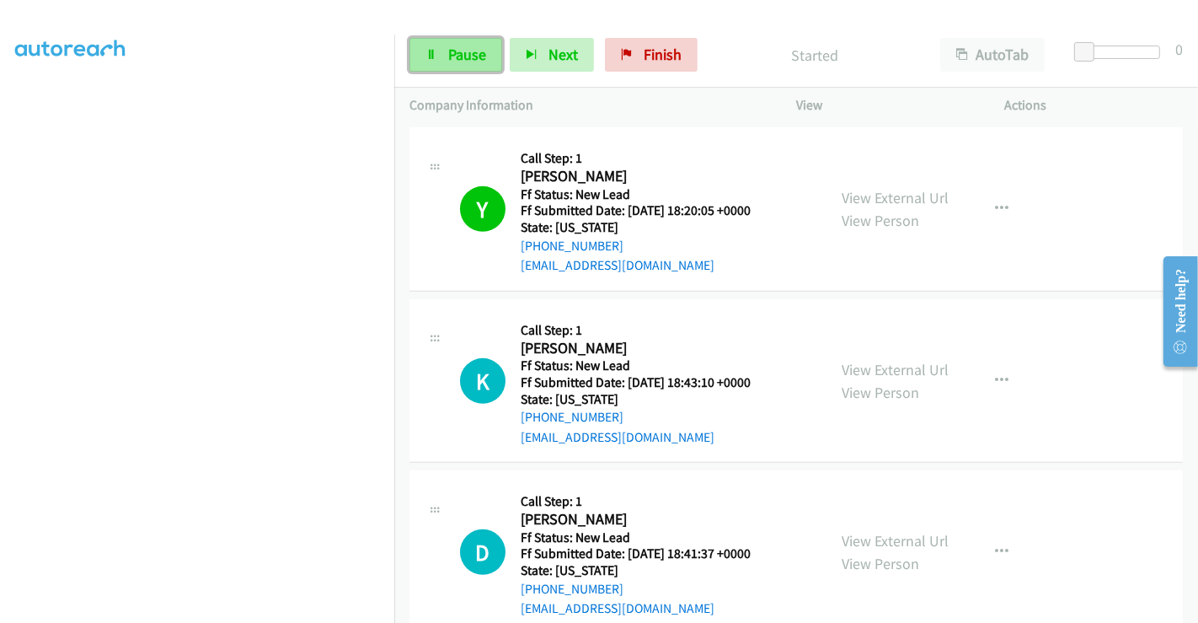
click at [453, 50] on span "Pause" at bounding box center [467, 54] width 38 height 19
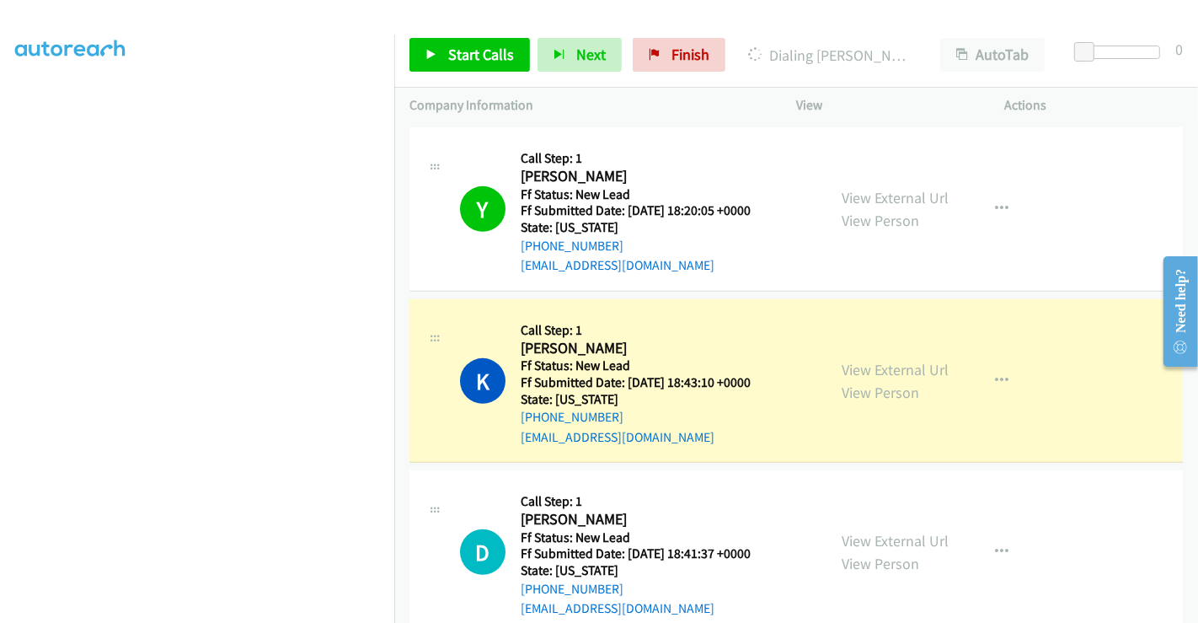
scroll to position [875, 0]
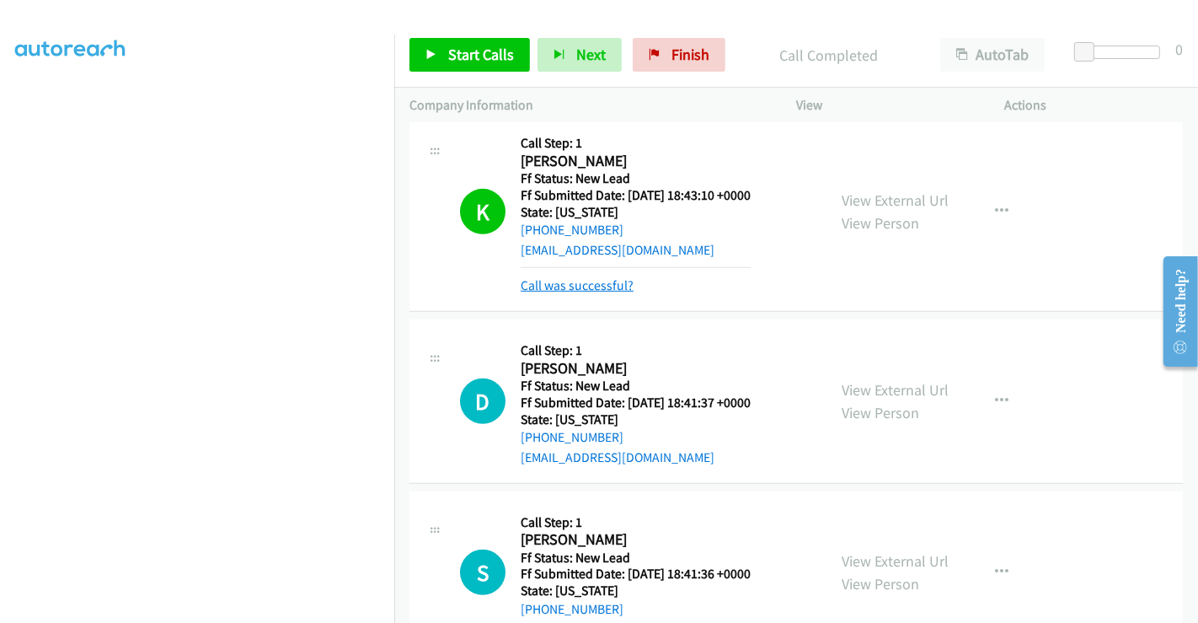
click at [568, 277] on link "Call was successful?" at bounding box center [577, 285] width 113 height 16
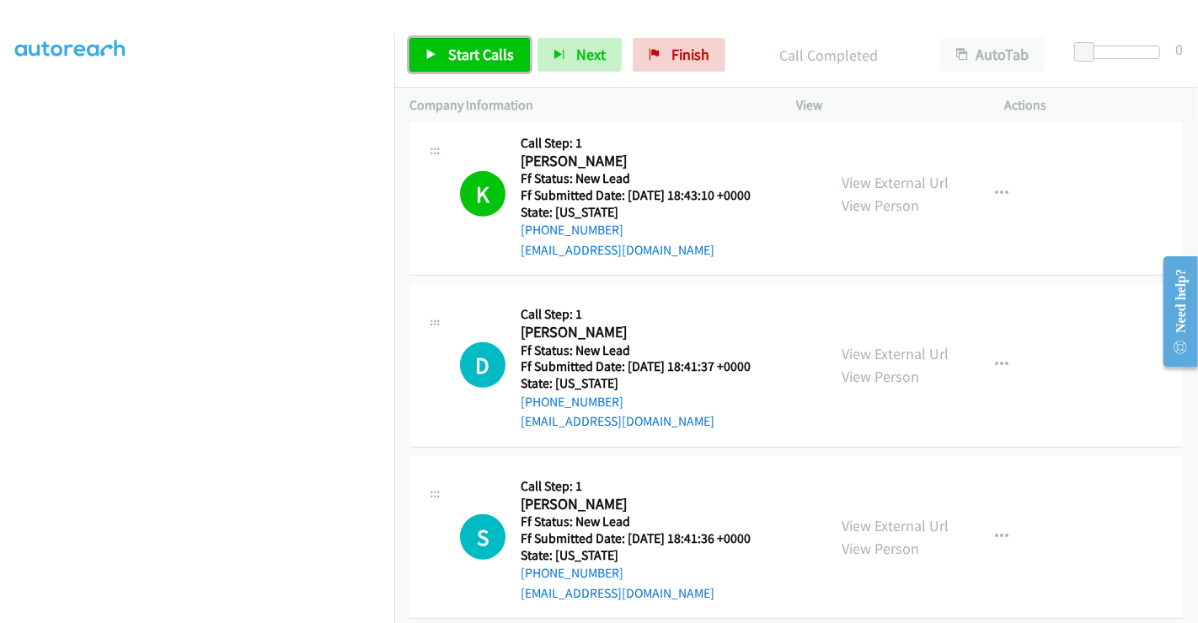
click at [473, 46] on span "Start Calls" at bounding box center [481, 54] width 66 height 19
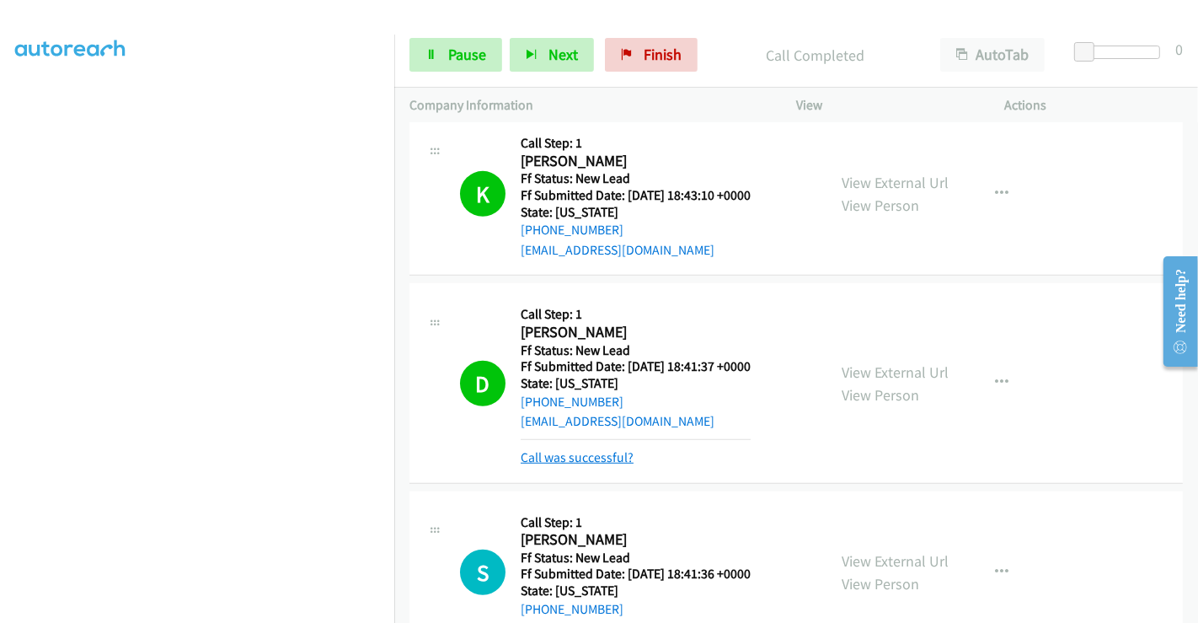
click at [585, 449] on link "Call was successful?" at bounding box center [577, 457] width 113 height 16
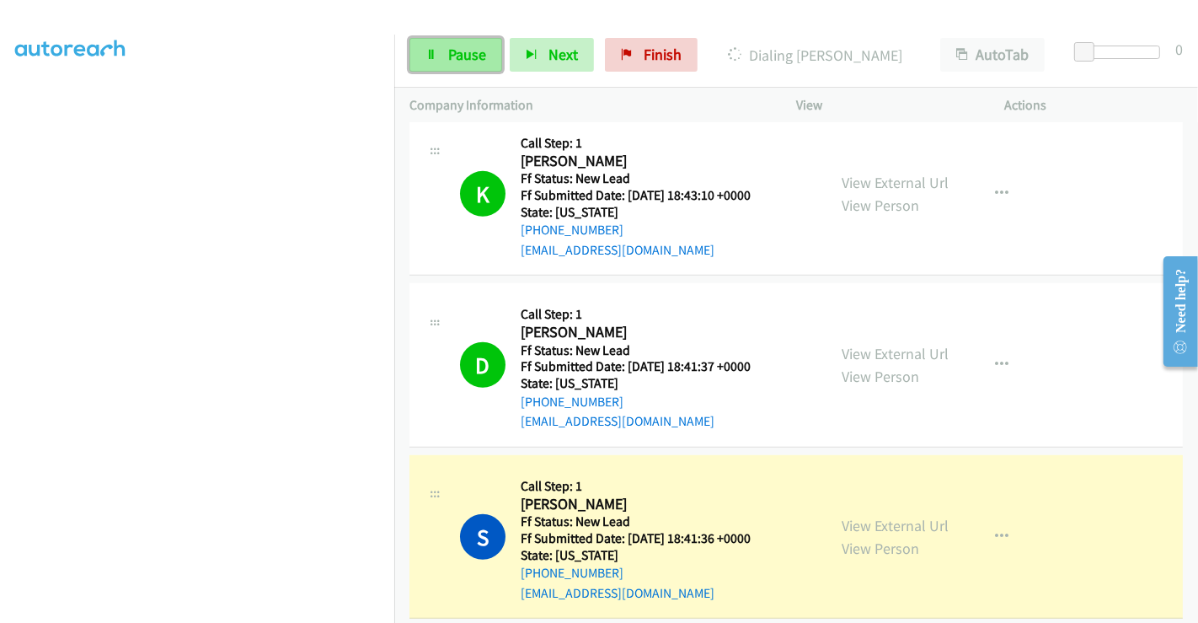
click at [457, 60] on span "Pause" at bounding box center [467, 54] width 38 height 19
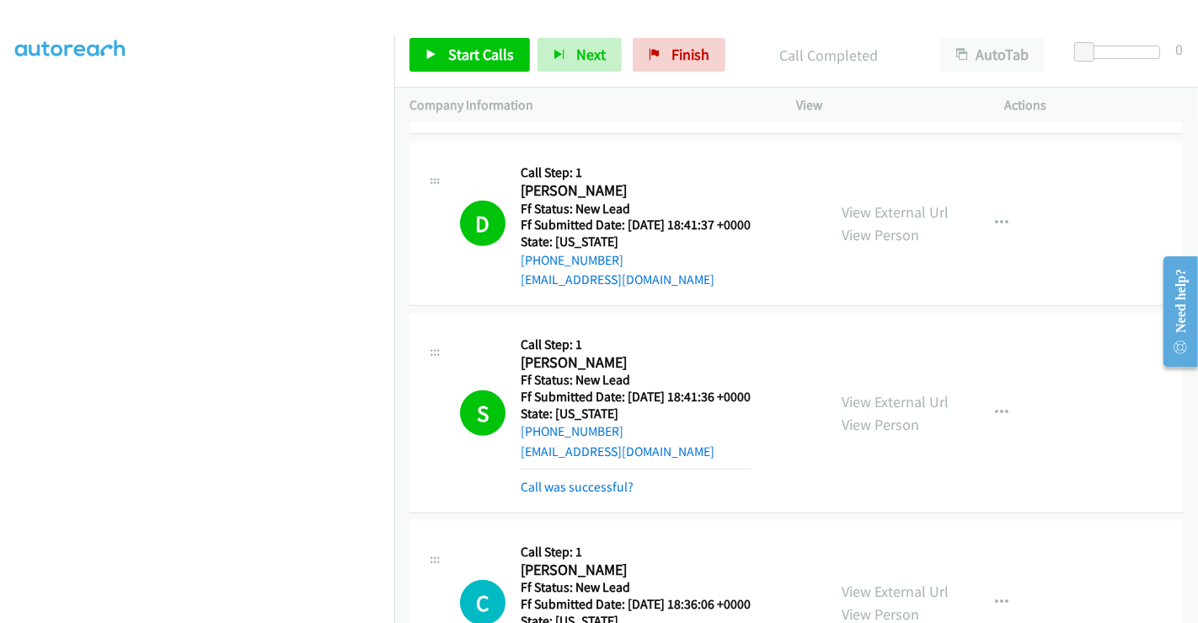
scroll to position [1249, 0]
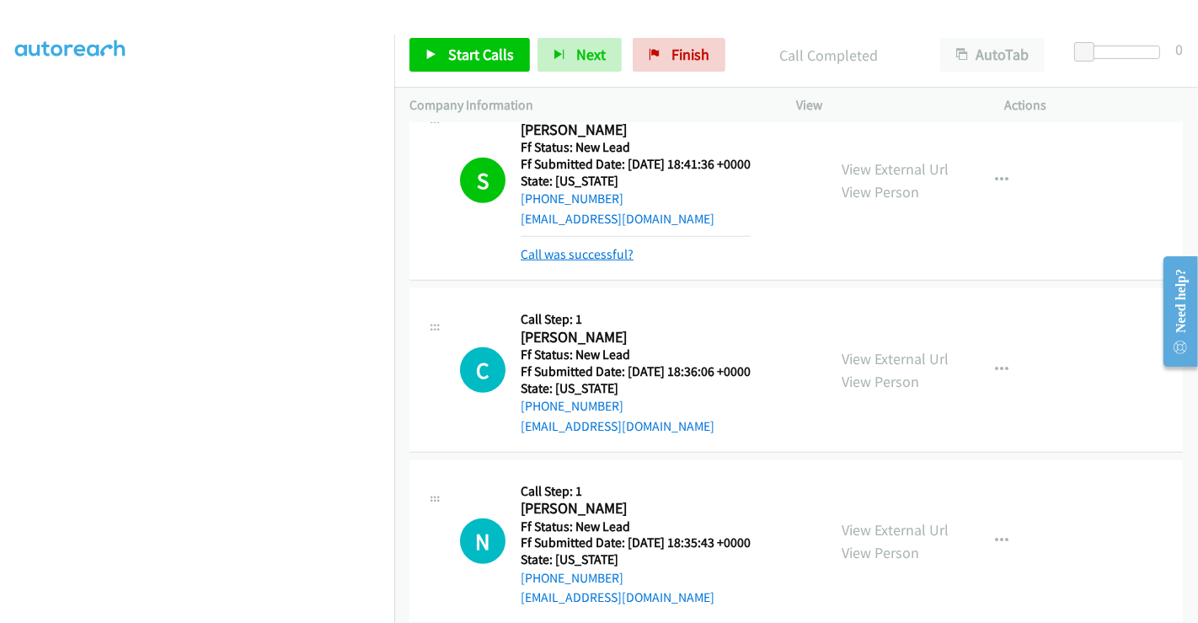
click at [585, 246] on link "Call was successful?" at bounding box center [577, 254] width 113 height 16
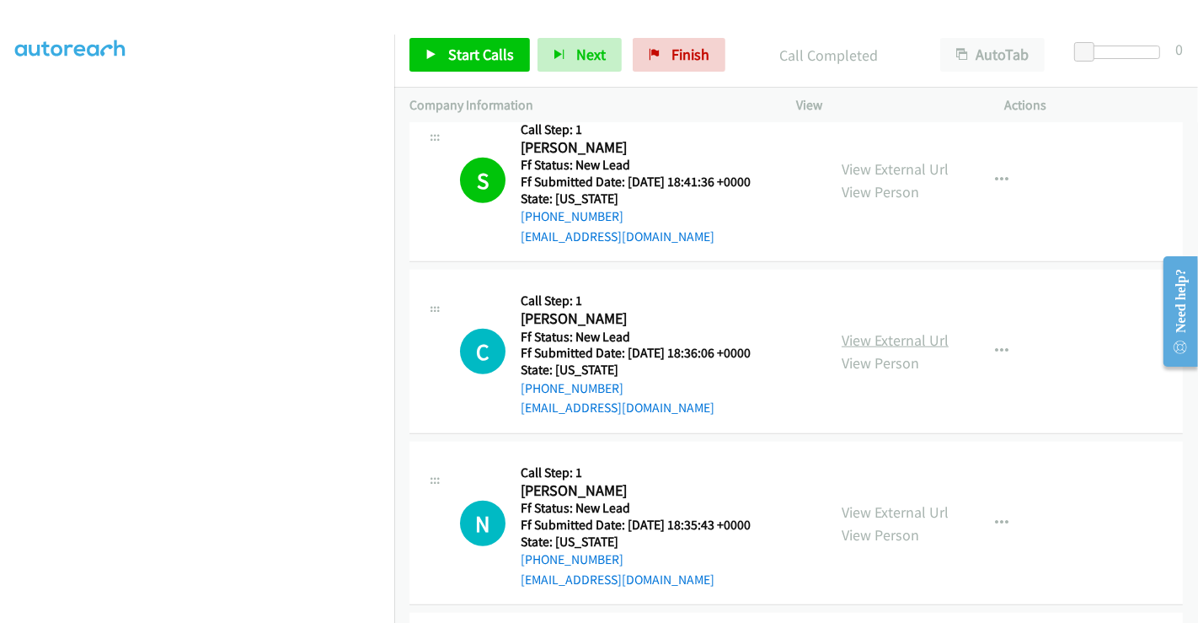
click at [889, 330] on link "View External Url" at bounding box center [895, 339] width 107 height 19
click at [881, 502] on link "View External Url" at bounding box center [895, 511] width 107 height 19
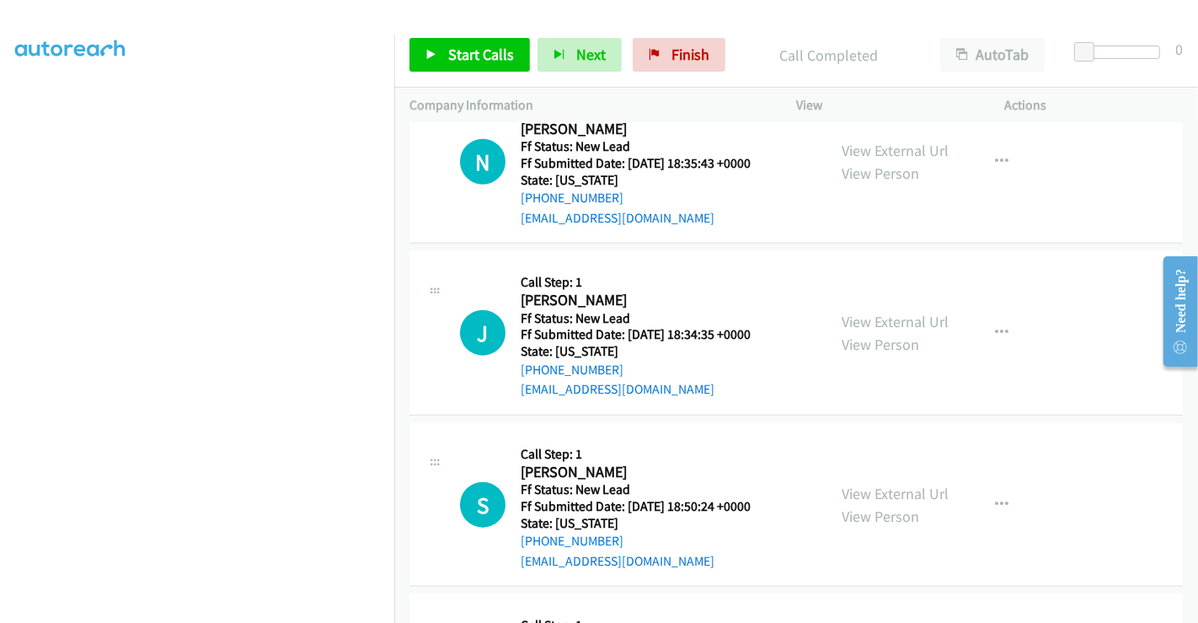
scroll to position [1606, 0]
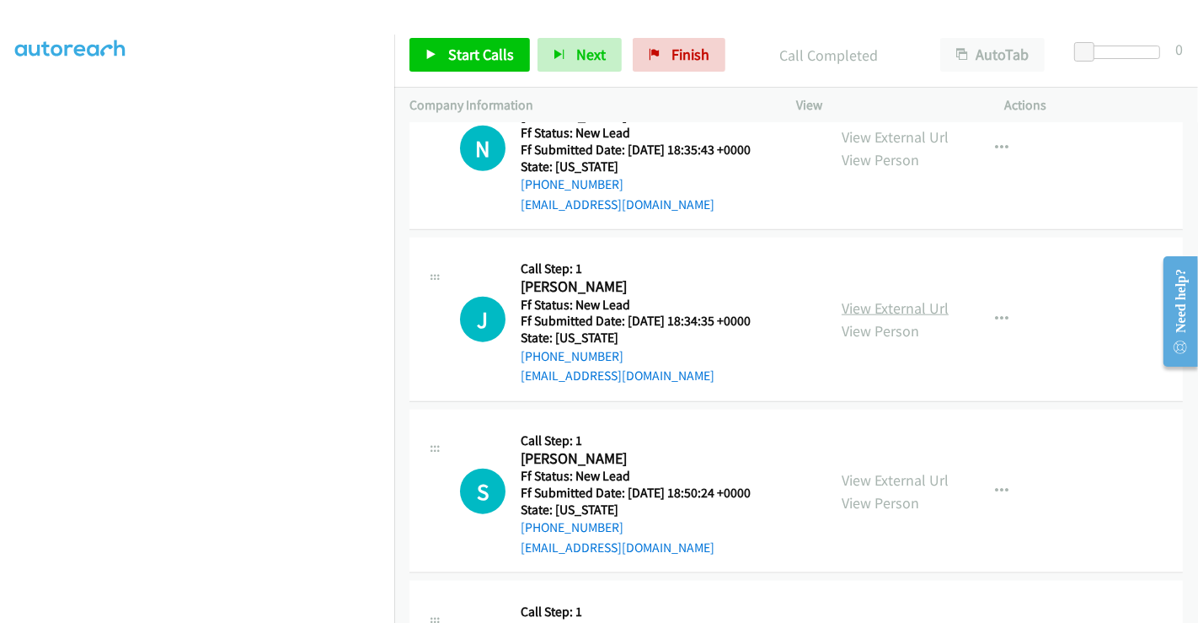
click at [854, 298] on link "View External Url" at bounding box center [895, 307] width 107 height 19
click at [867, 470] on link "View External Url" at bounding box center [895, 479] width 107 height 19
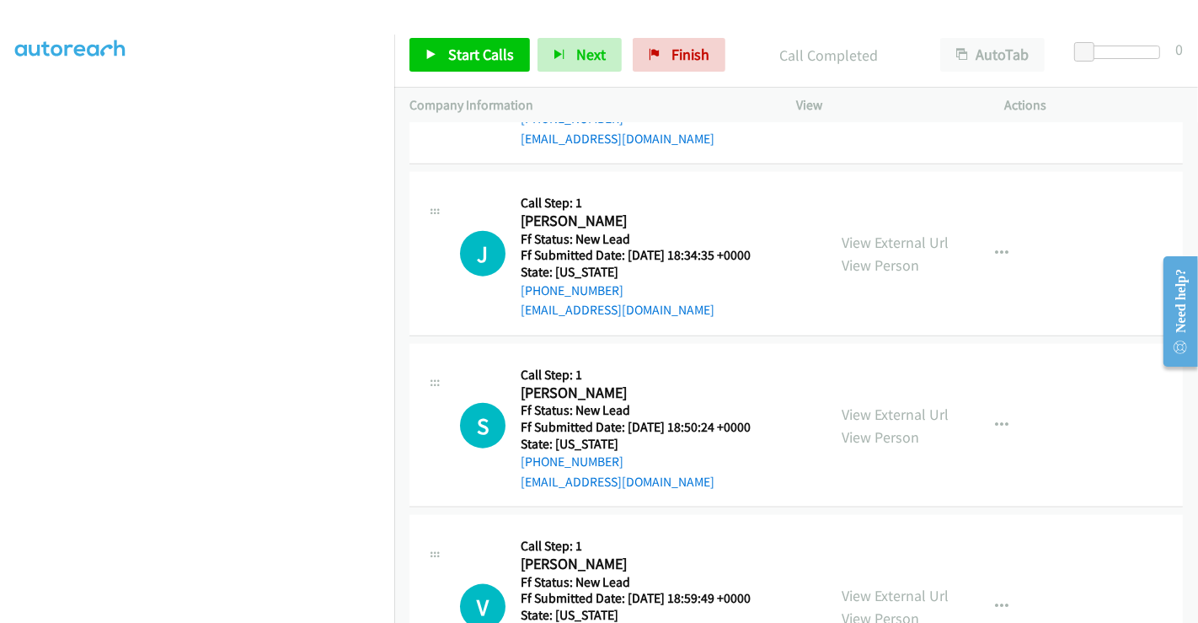
scroll to position [1731, 0]
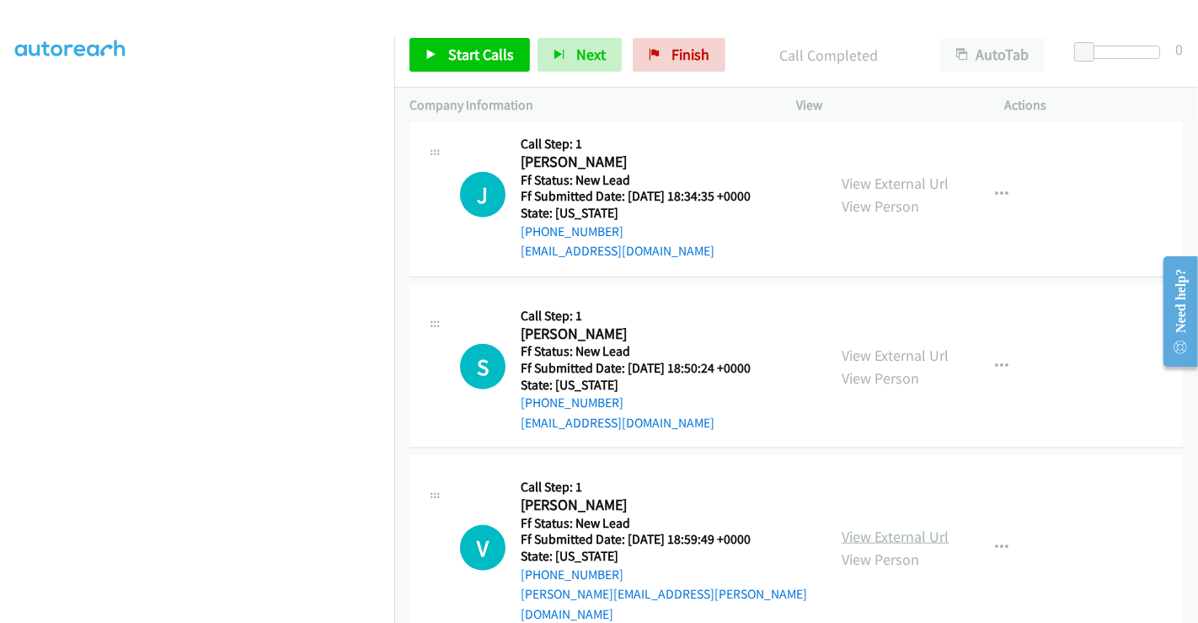
click at [890, 527] on link "View External Url" at bounding box center [895, 536] width 107 height 19
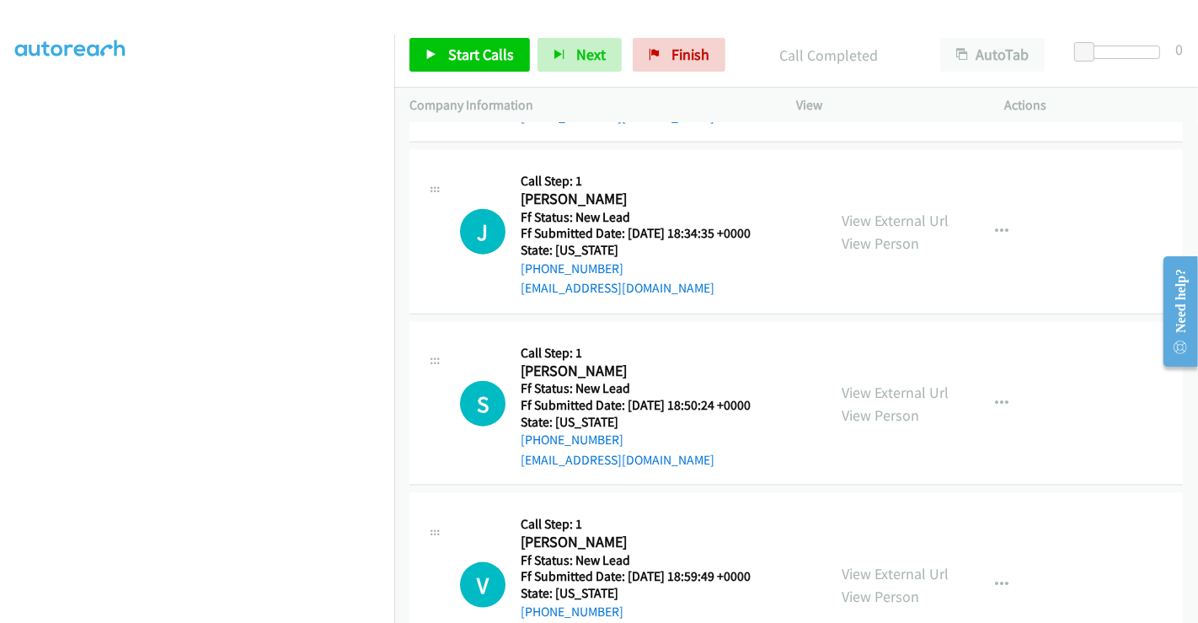
scroll to position [1638, 0]
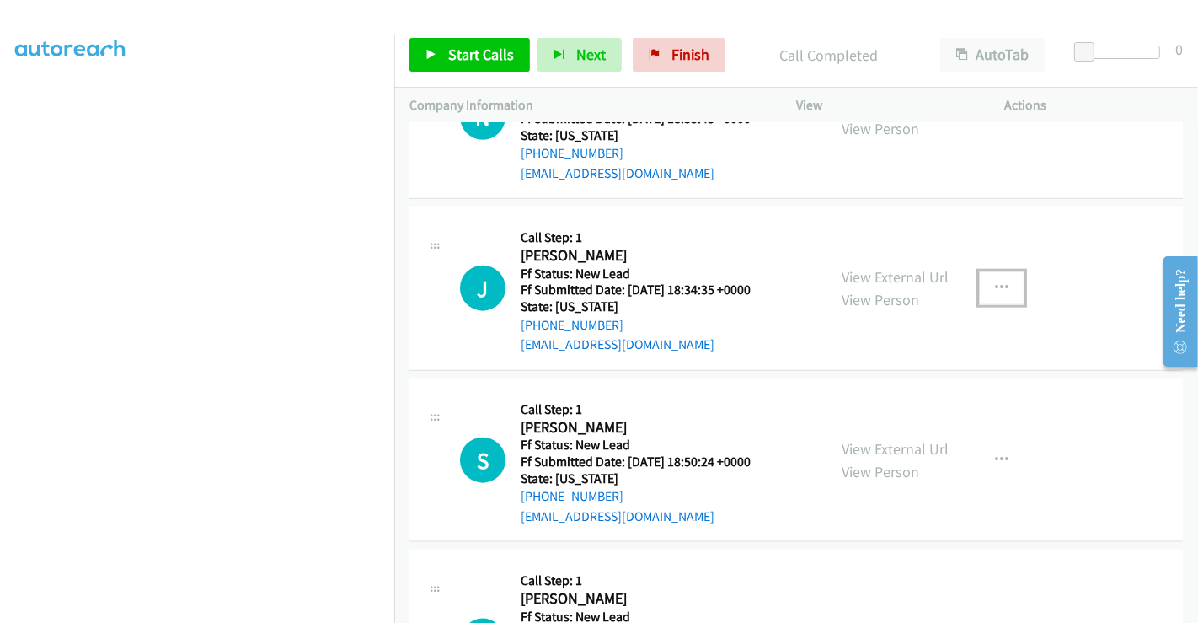
click at [995, 281] on icon "button" at bounding box center [1001, 287] width 13 height 13
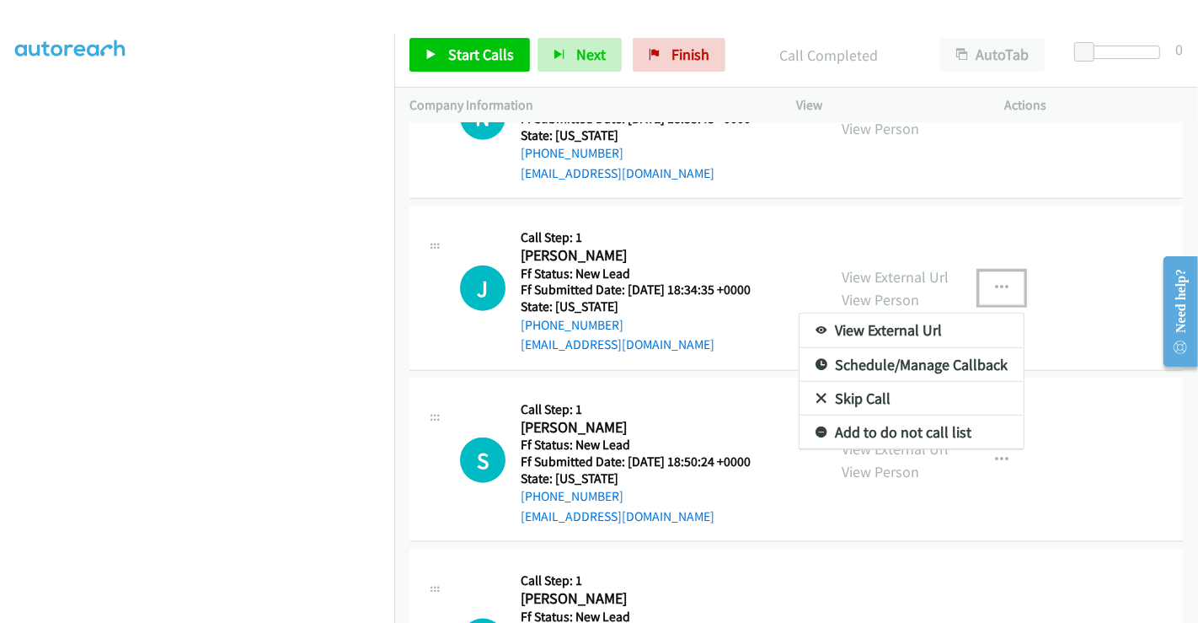
click at [871, 382] on link "Skip Call" at bounding box center [911, 399] width 224 height 34
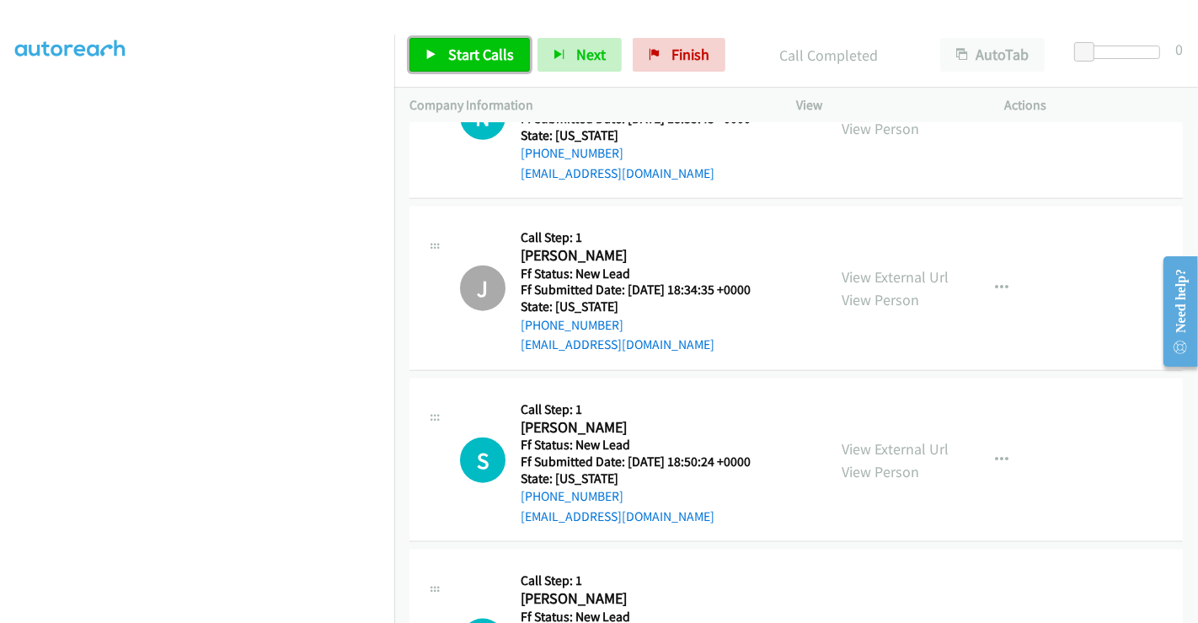
click at [448, 45] on span "Start Calls" at bounding box center [481, 54] width 66 height 19
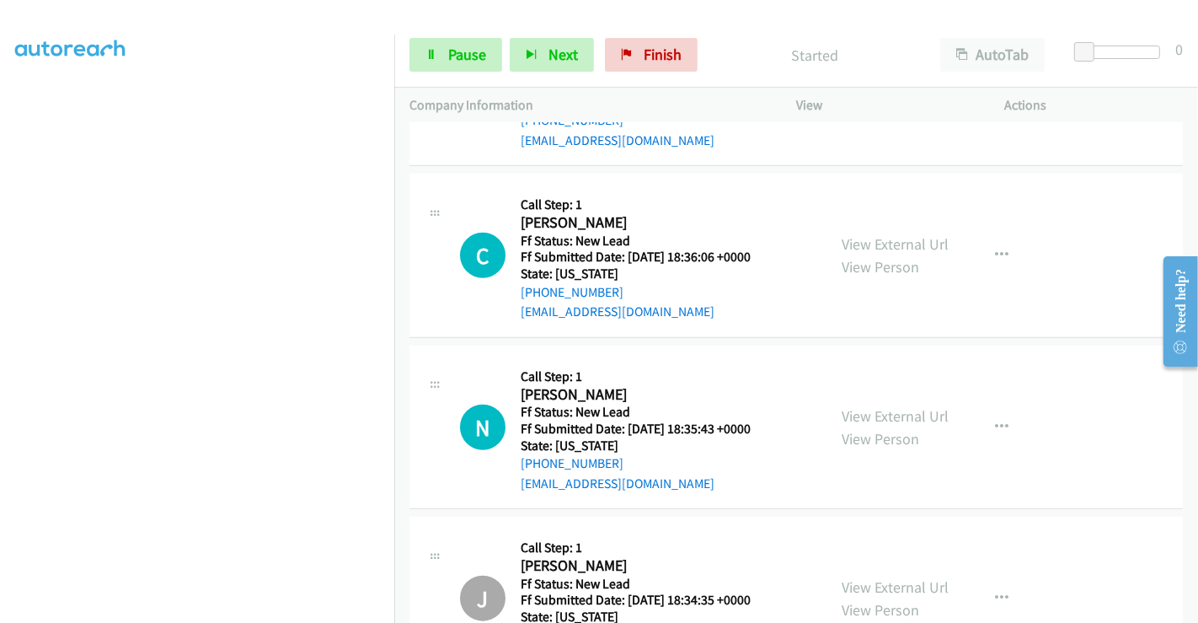
scroll to position [1357, 0]
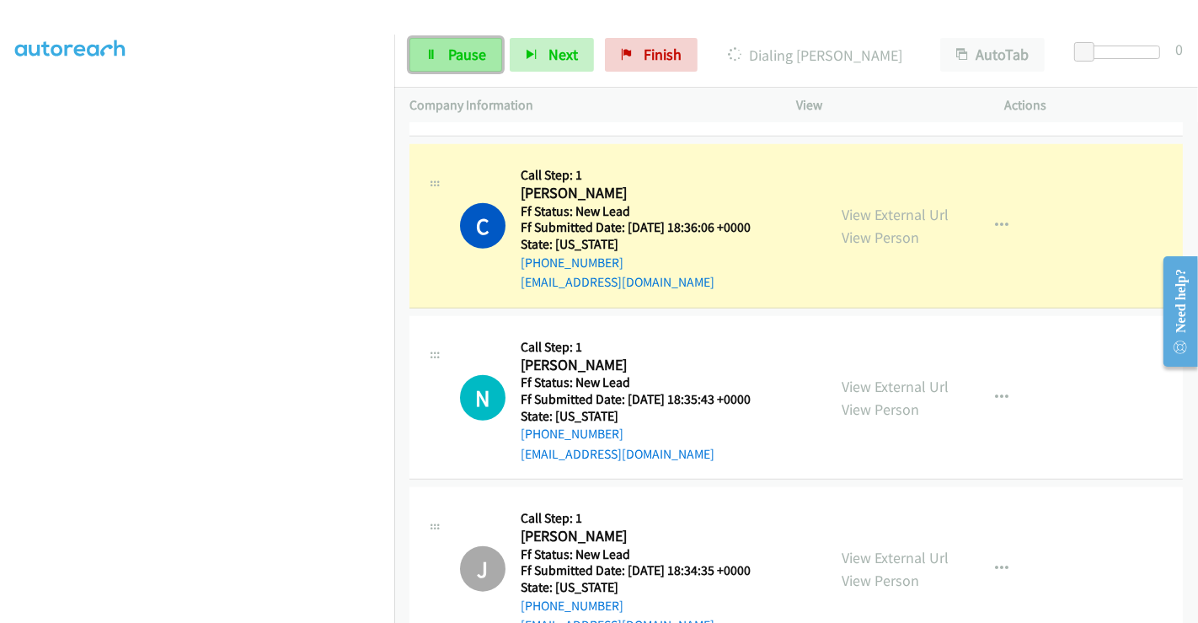
click at [450, 52] on span "Pause" at bounding box center [467, 54] width 38 height 19
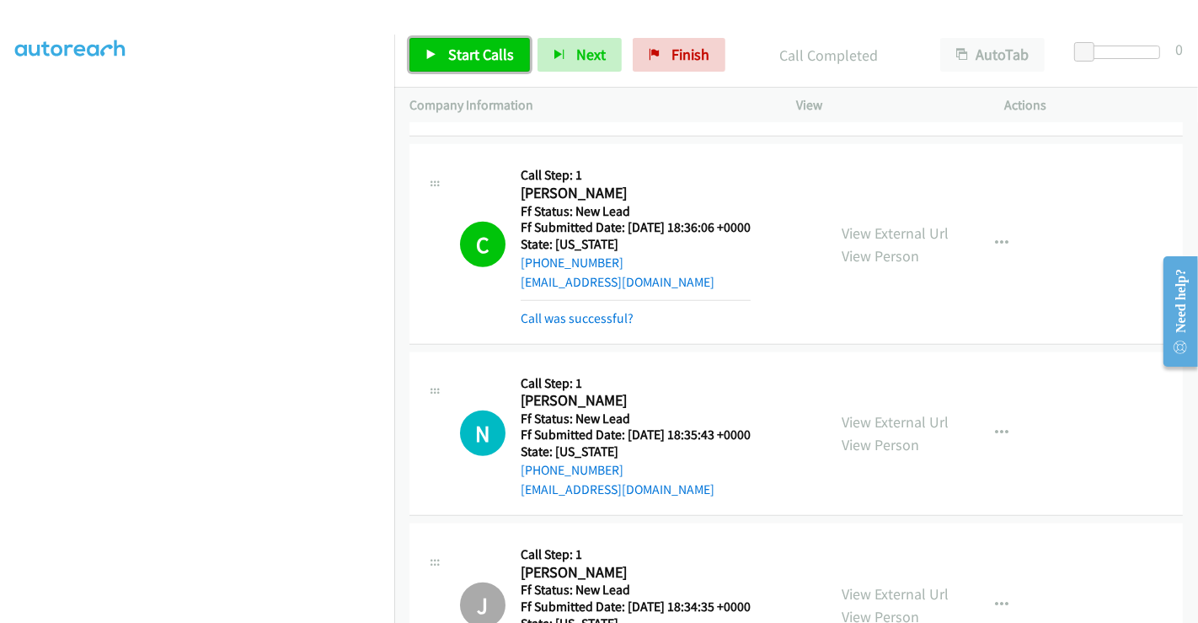
click at [462, 61] on span "Start Calls" at bounding box center [481, 54] width 66 height 19
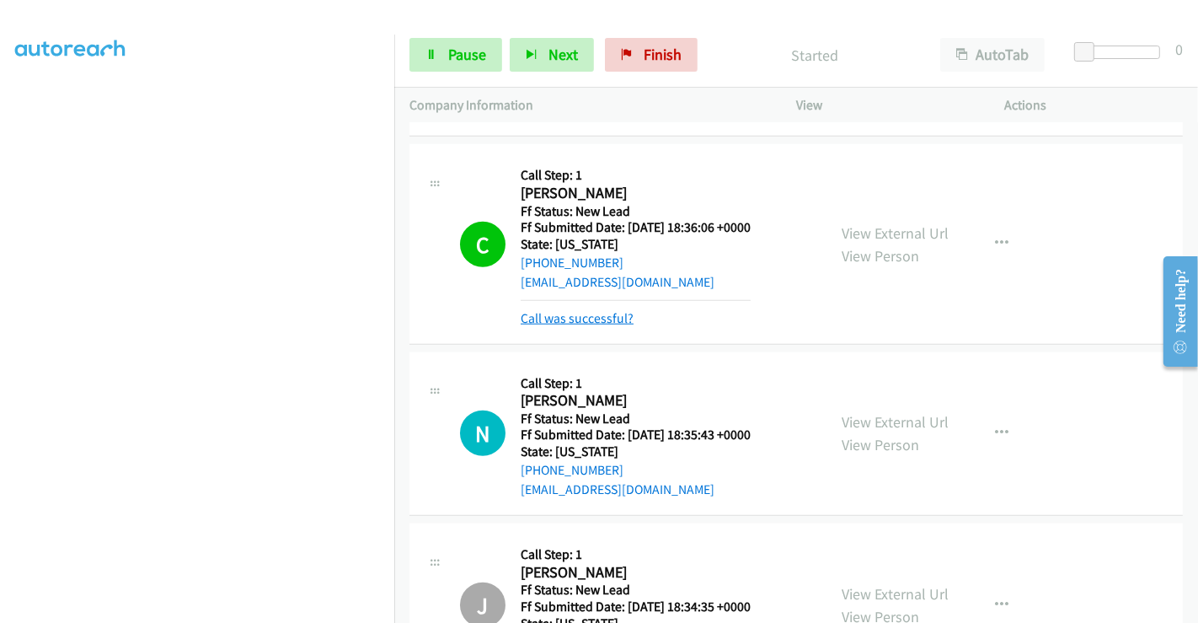
click at [580, 310] on link "Call was successful?" at bounding box center [577, 318] width 113 height 16
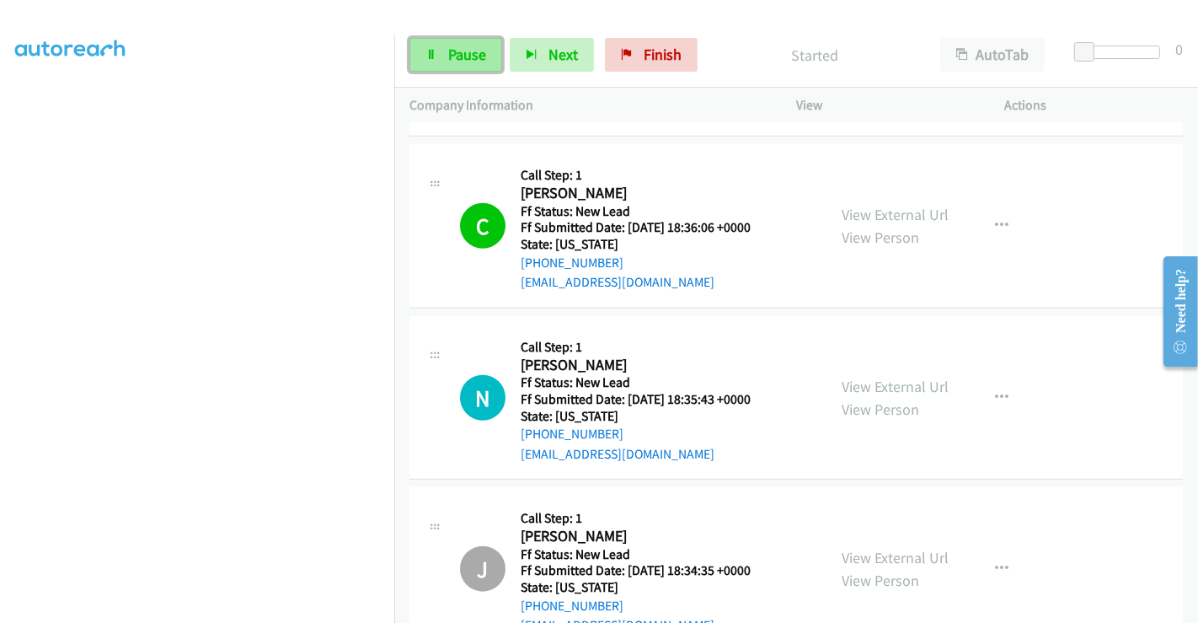
click at [448, 61] on span "Pause" at bounding box center [467, 54] width 38 height 19
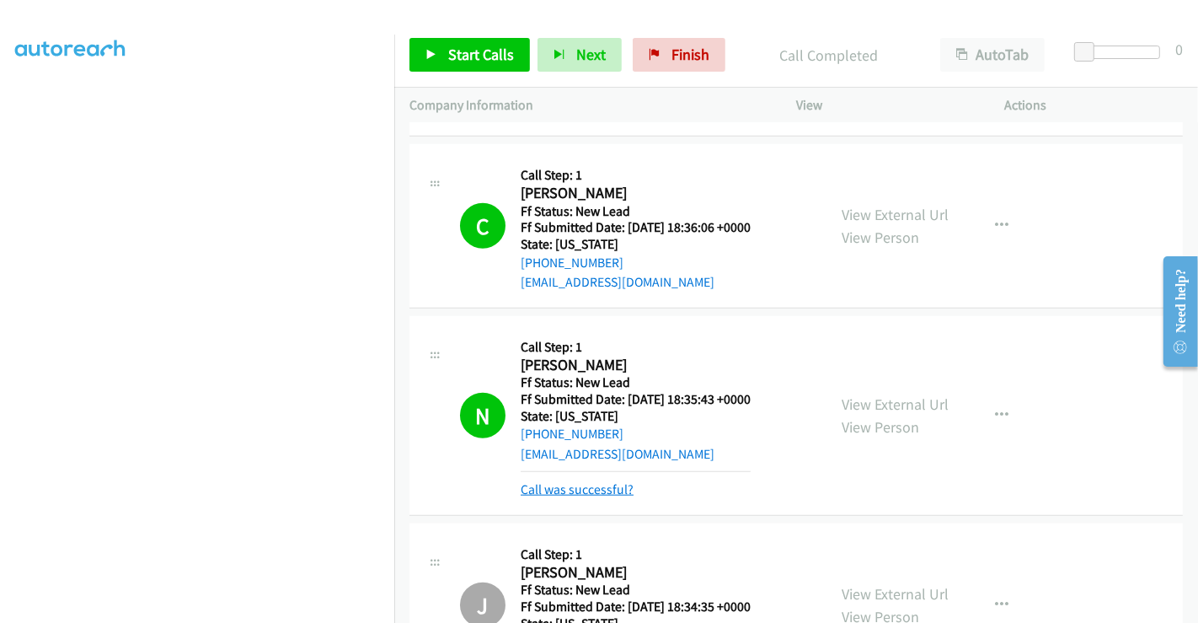
click at [598, 481] on link "Call was successful?" at bounding box center [577, 489] width 113 height 16
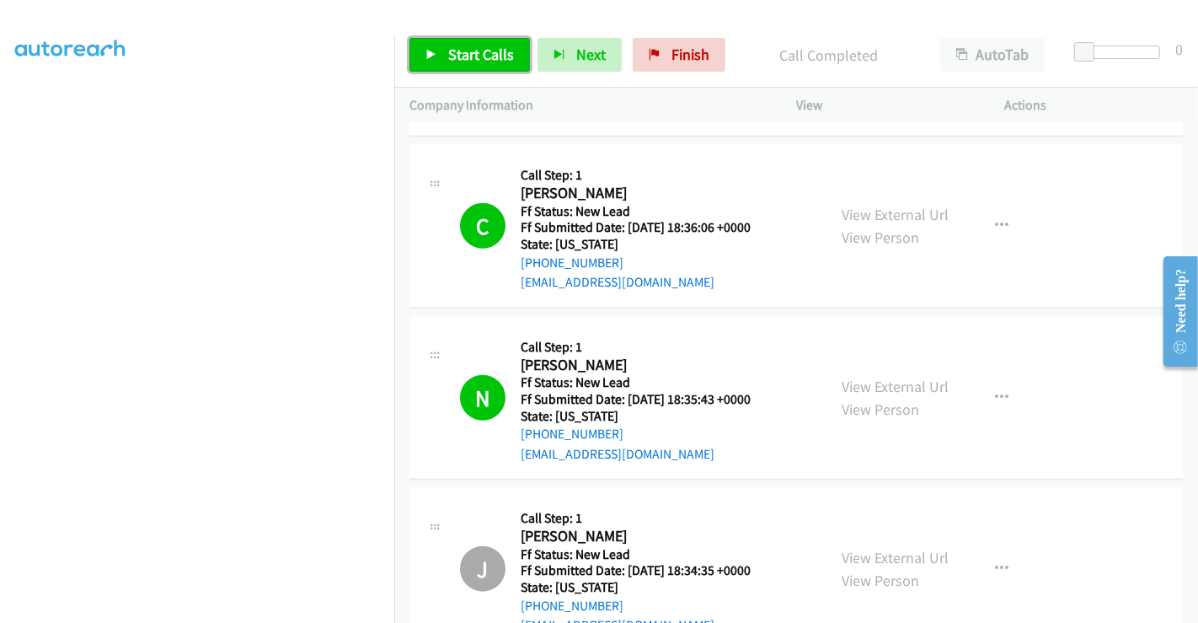
click at [476, 56] on span "Start Calls" at bounding box center [481, 54] width 66 height 19
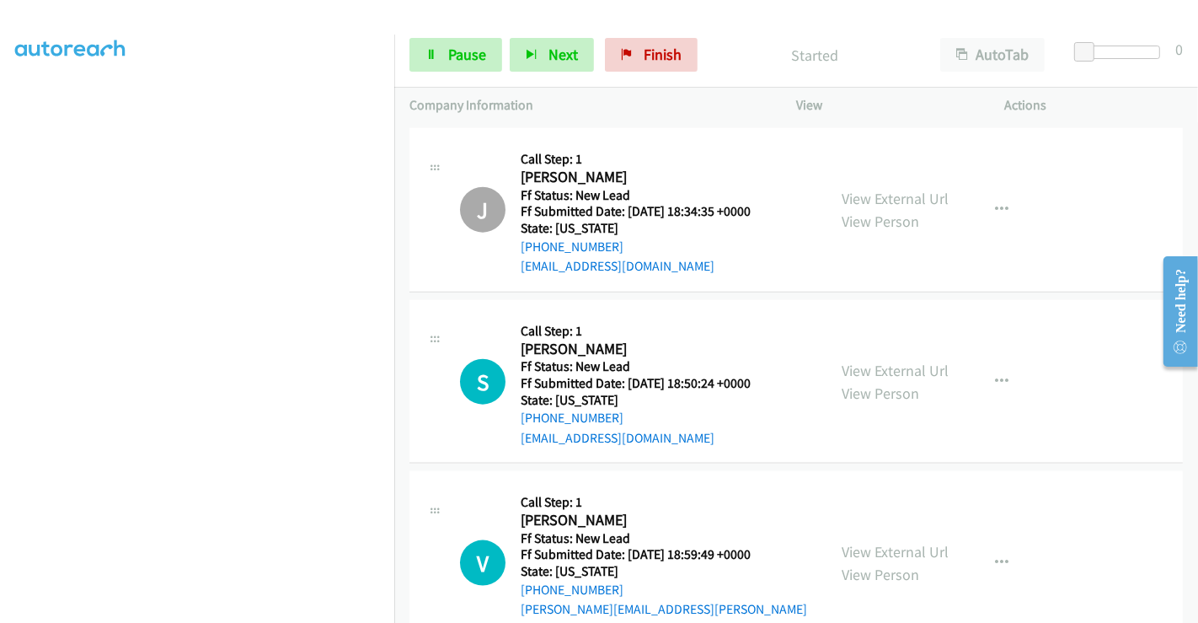
scroll to position [1731, 0]
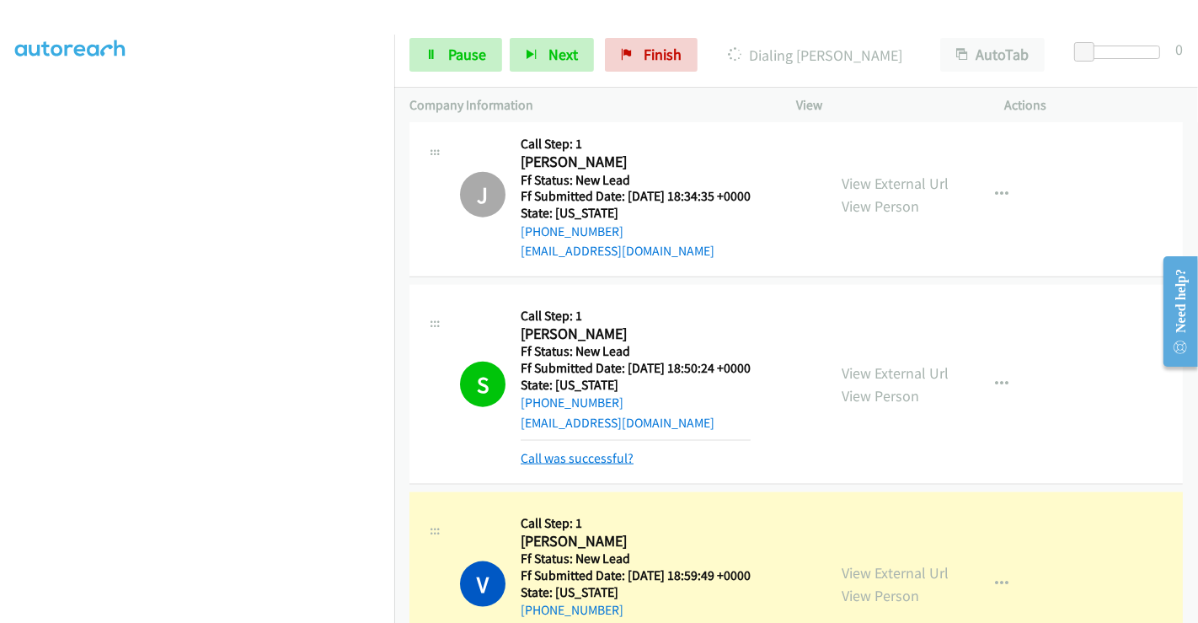
click at [587, 450] on link "Call was successful?" at bounding box center [577, 458] width 113 height 16
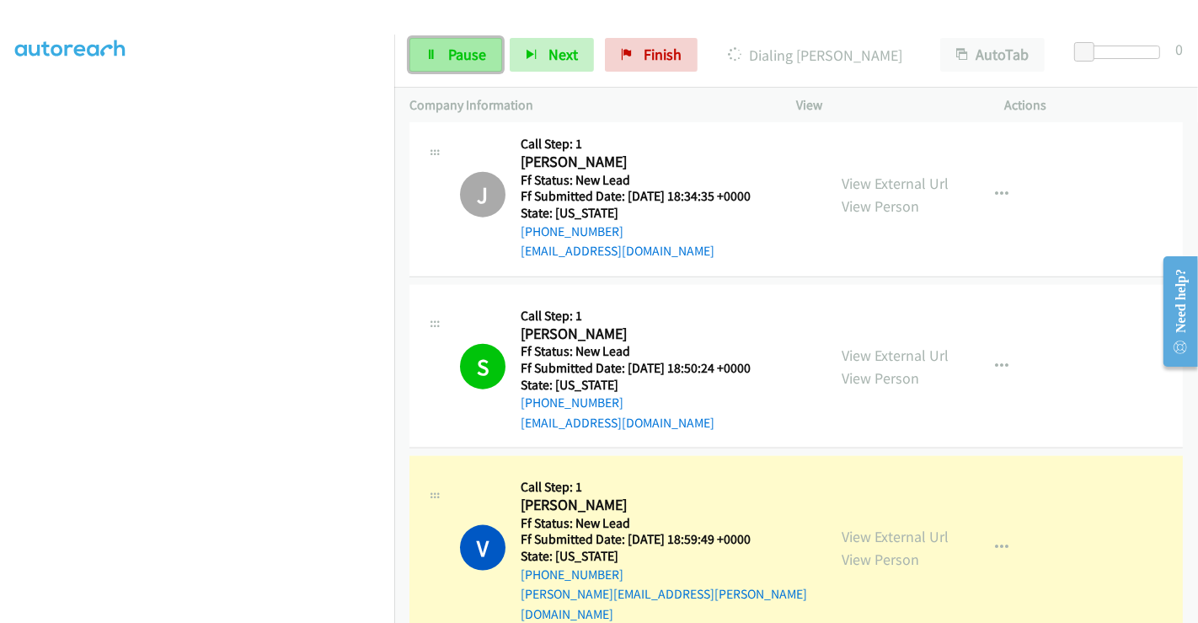
click at [455, 58] on span "Pause" at bounding box center [467, 54] width 38 height 19
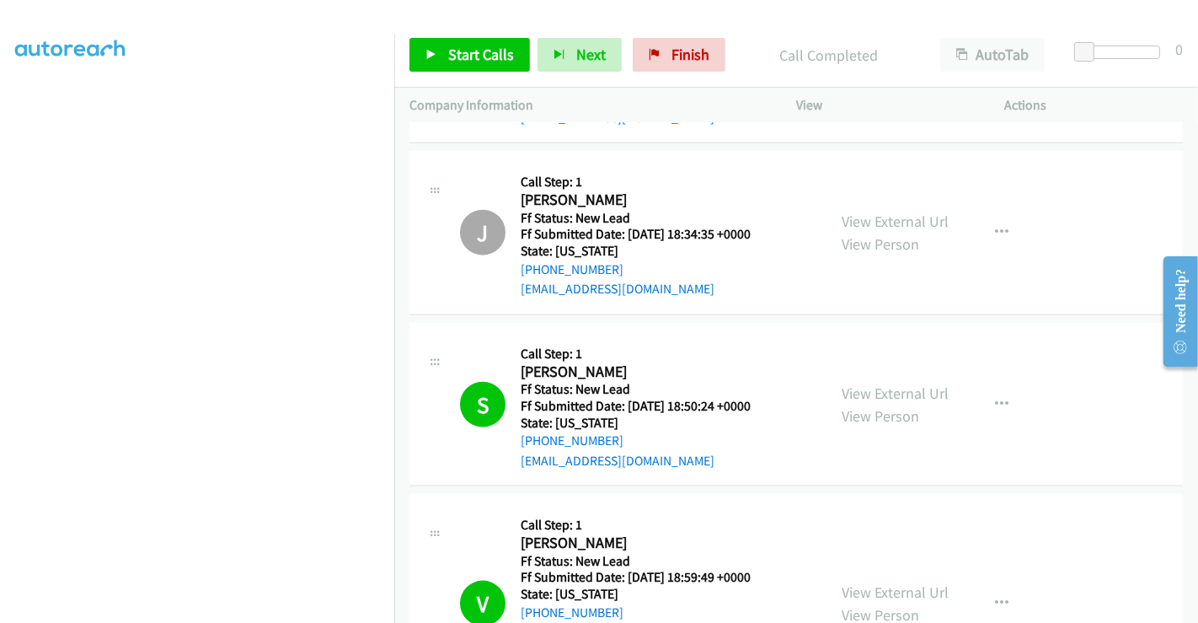
scroll to position [1820, 0]
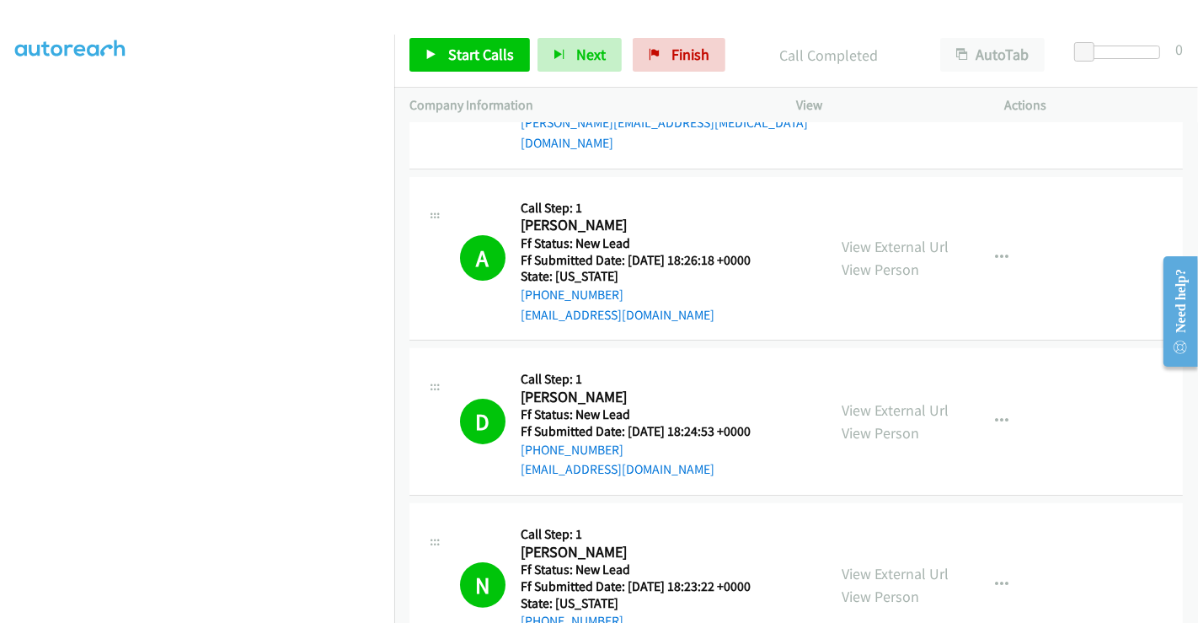
scroll to position [216, 0]
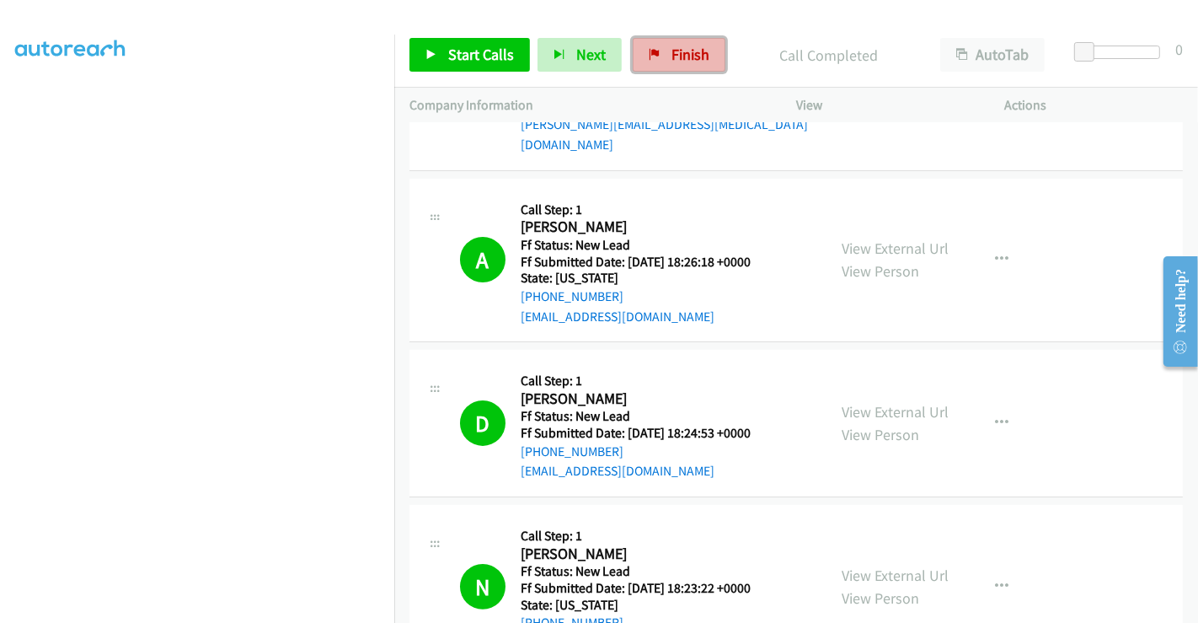
click at [673, 45] on span "Finish" at bounding box center [690, 54] width 38 height 19
